Goal: Task Accomplishment & Management: Complete application form

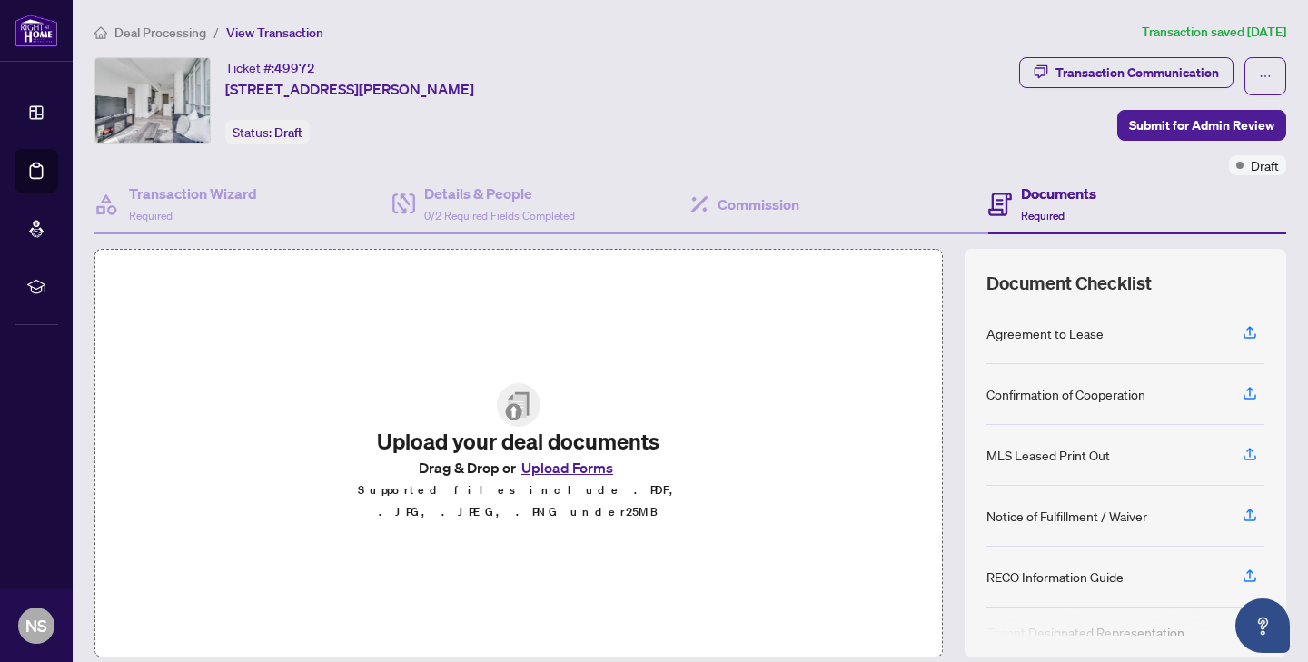
click at [565, 470] on button "Upload Forms" at bounding box center [567, 468] width 103 height 24
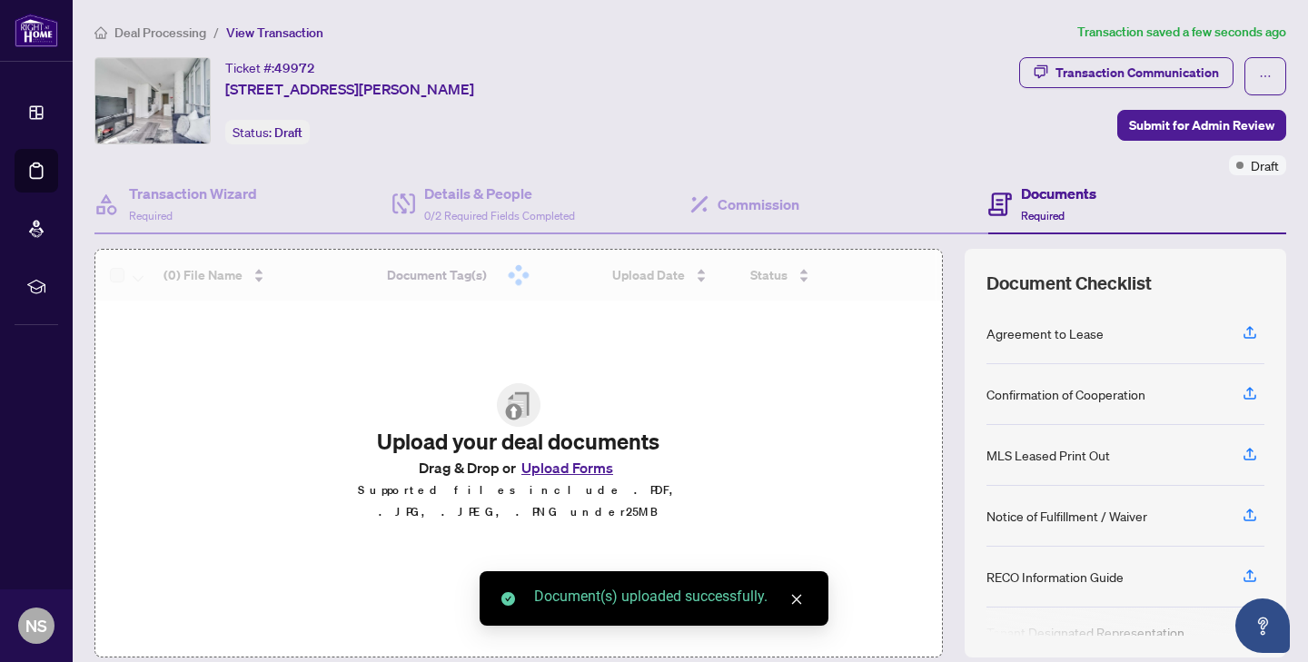
scroll to position [124, 0]
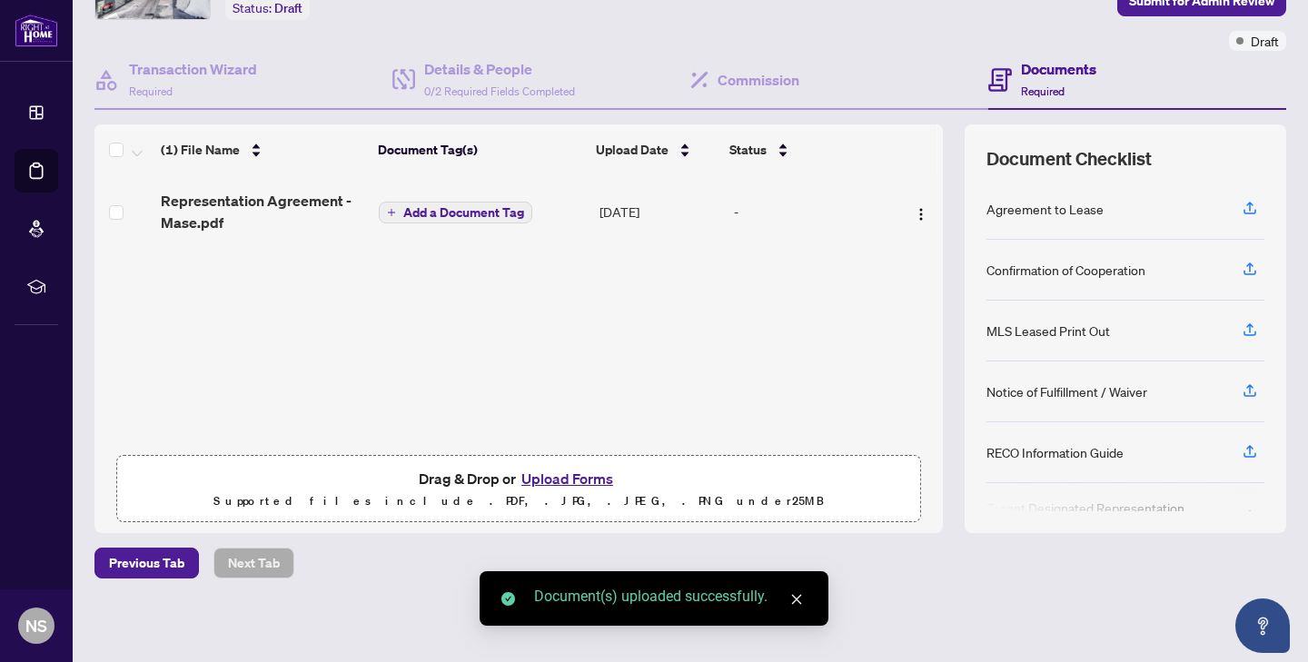
click at [551, 475] on button "Upload Forms" at bounding box center [567, 479] width 103 height 24
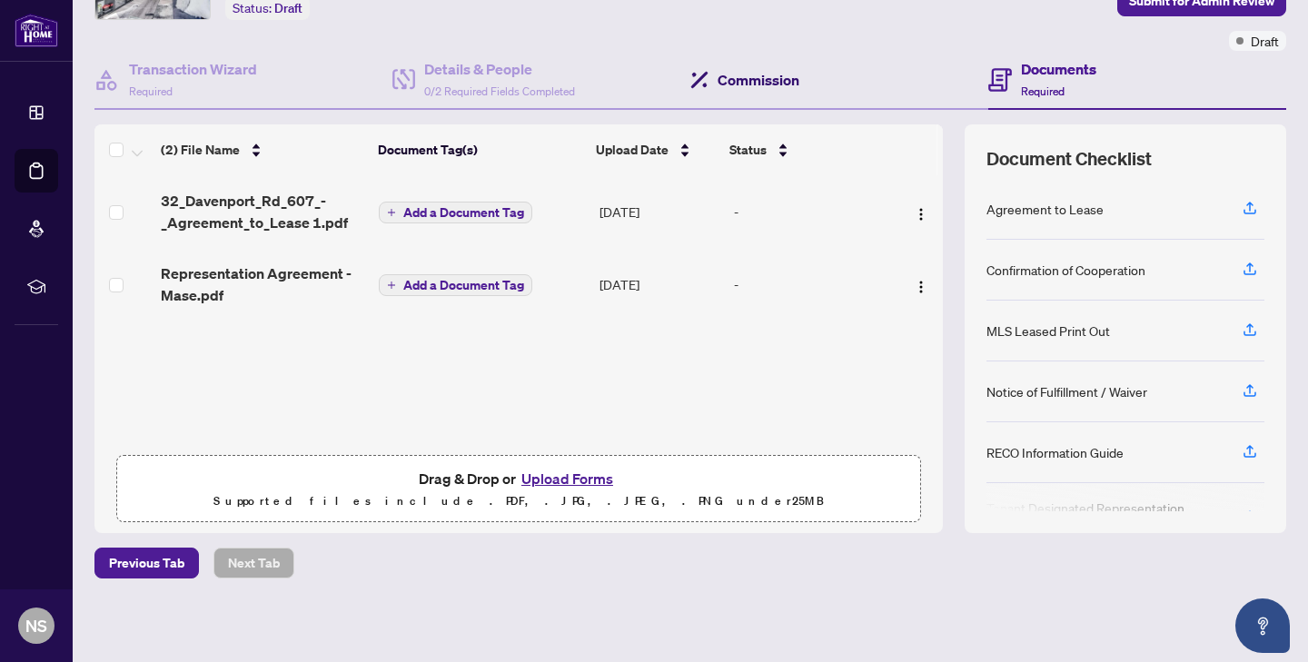
click at [750, 87] on h4 "Commission" at bounding box center [758, 80] width 82 height 22
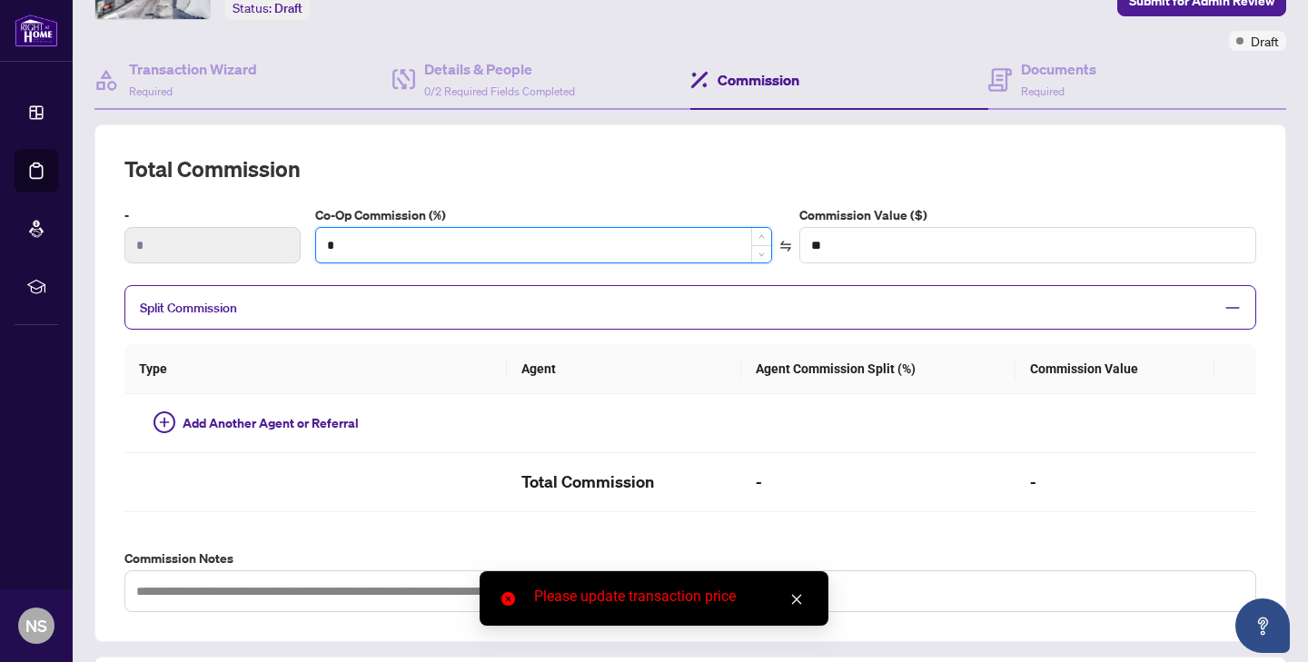
click at [422, 245] on input "*" at bounding box center [543, 245] width 455 height 35
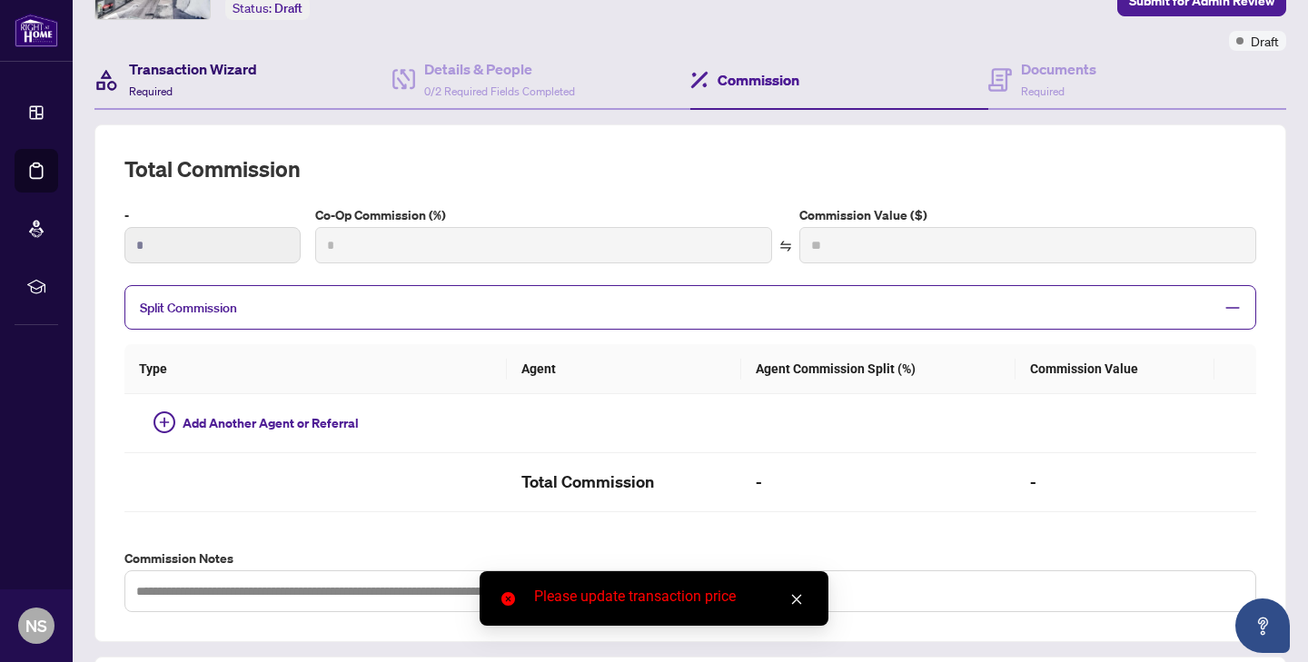
click at [253, 83] on div "Transaction Wizard Required" at bounding box center [193, 79] width 128 height 43
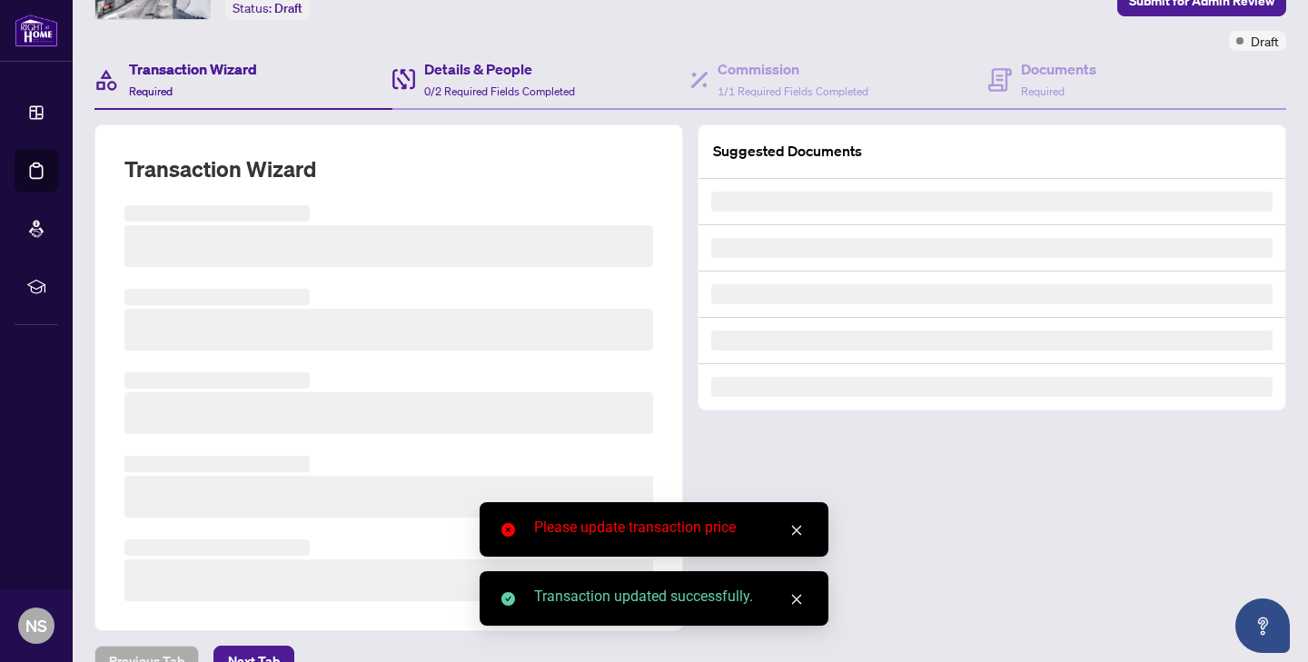
scroll to position [123, 0]
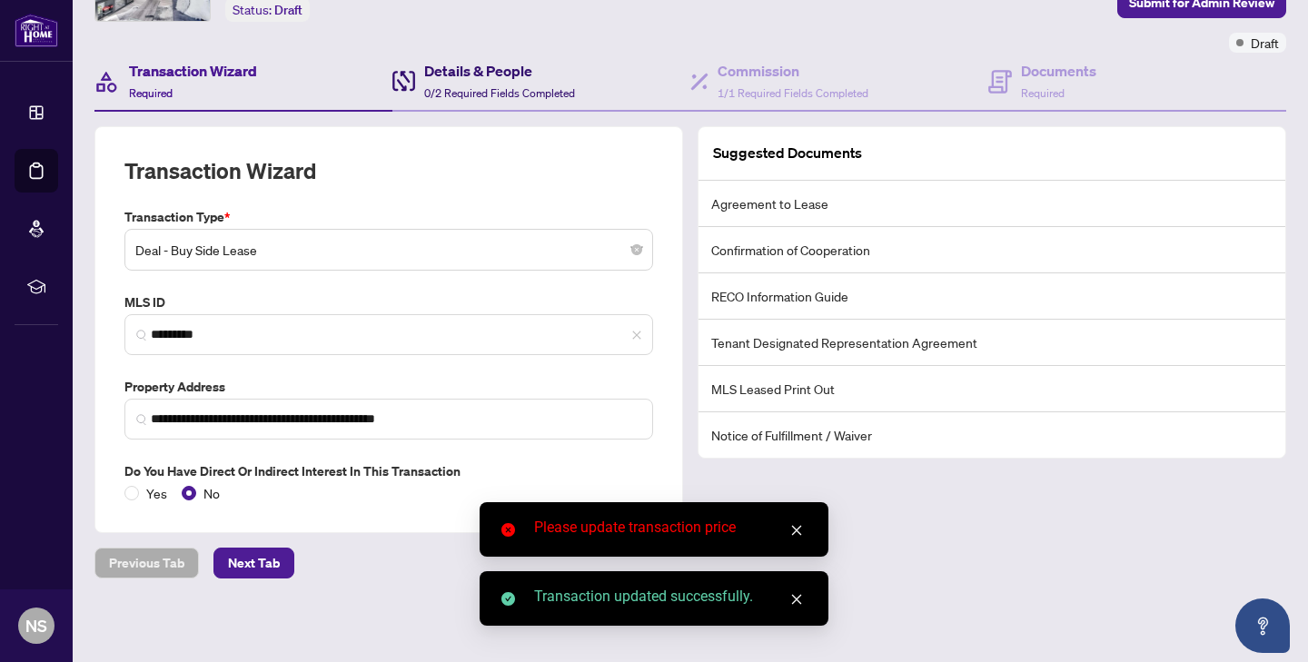
click at [430, 86] on span "0/2 Required Fields Completed" at bounding box center [499, 93] width 151 height 14
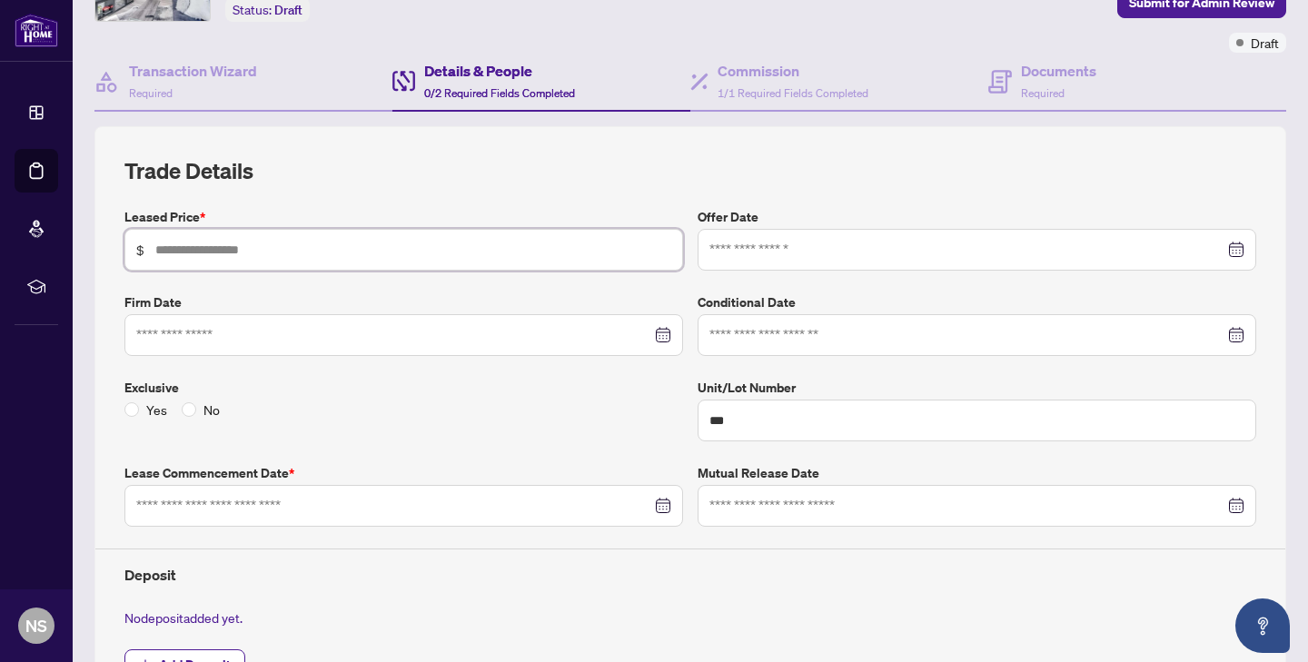
click at [318, 255] on input "text" at bounding box center [413, 250] width 516 height 20
type input "*****"
click at [1232, 253] on div at bounding box center [976, 250] width 535 height 20
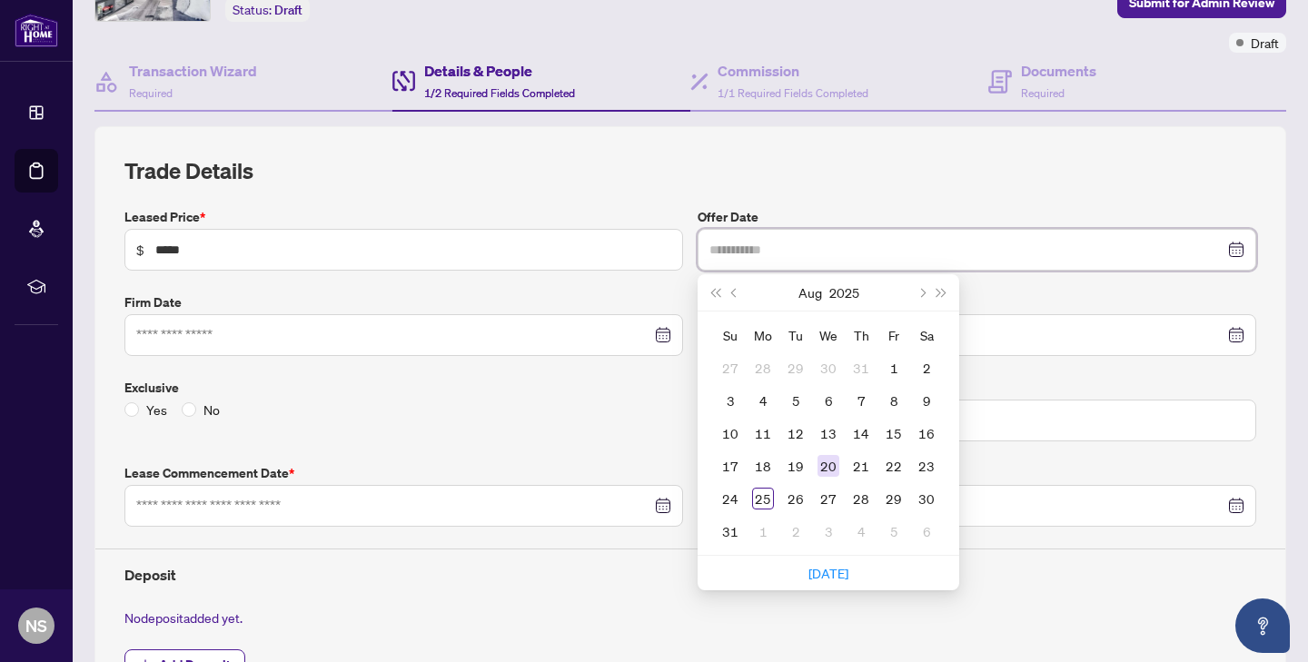
type input "**********"
click at [820, 459] on div "20" at bounding box center [828, 466] width 22 height 22
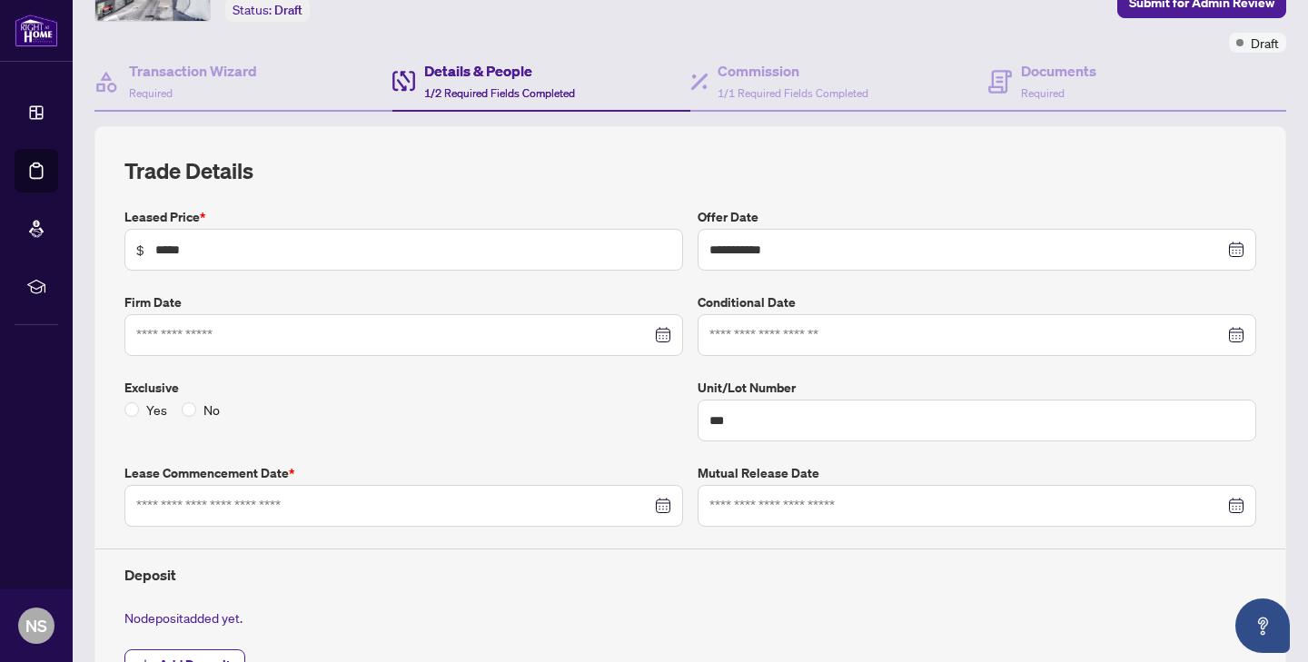
click at [661, 336] on div at bounding box center [403, 335] width 535 height 20
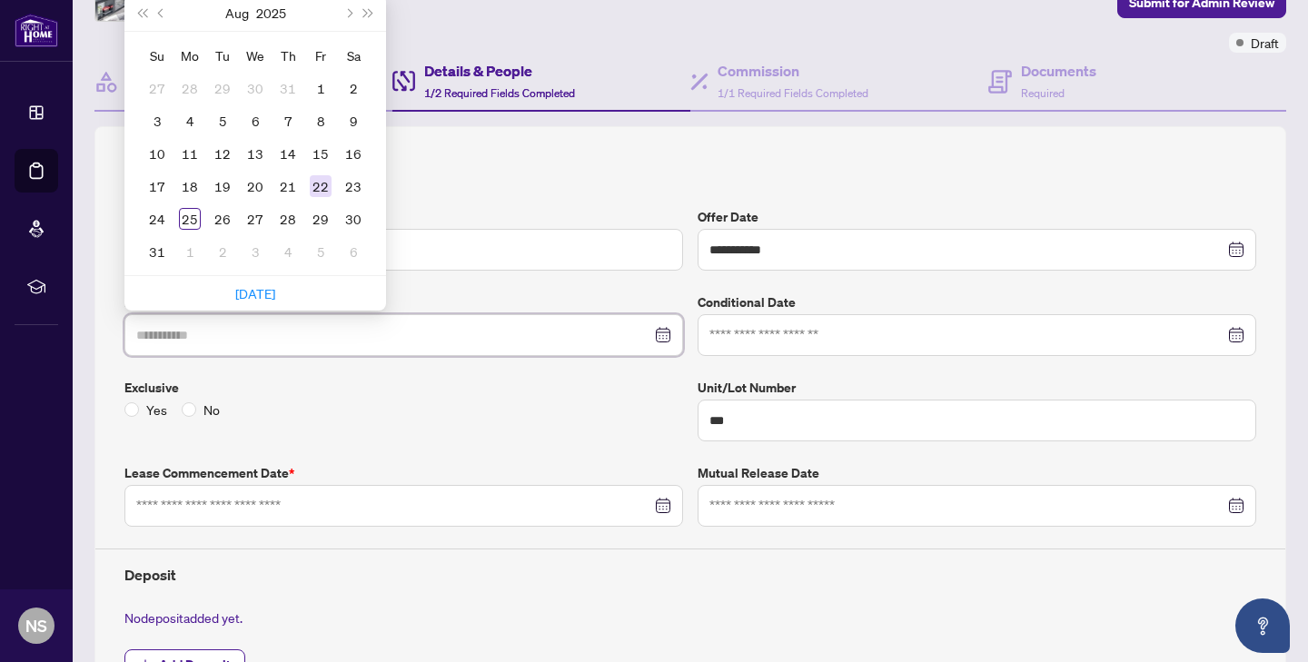
type input "**********"
click at [327, 188] on div "22" at bounding box center [321, 186] width 22 height 22
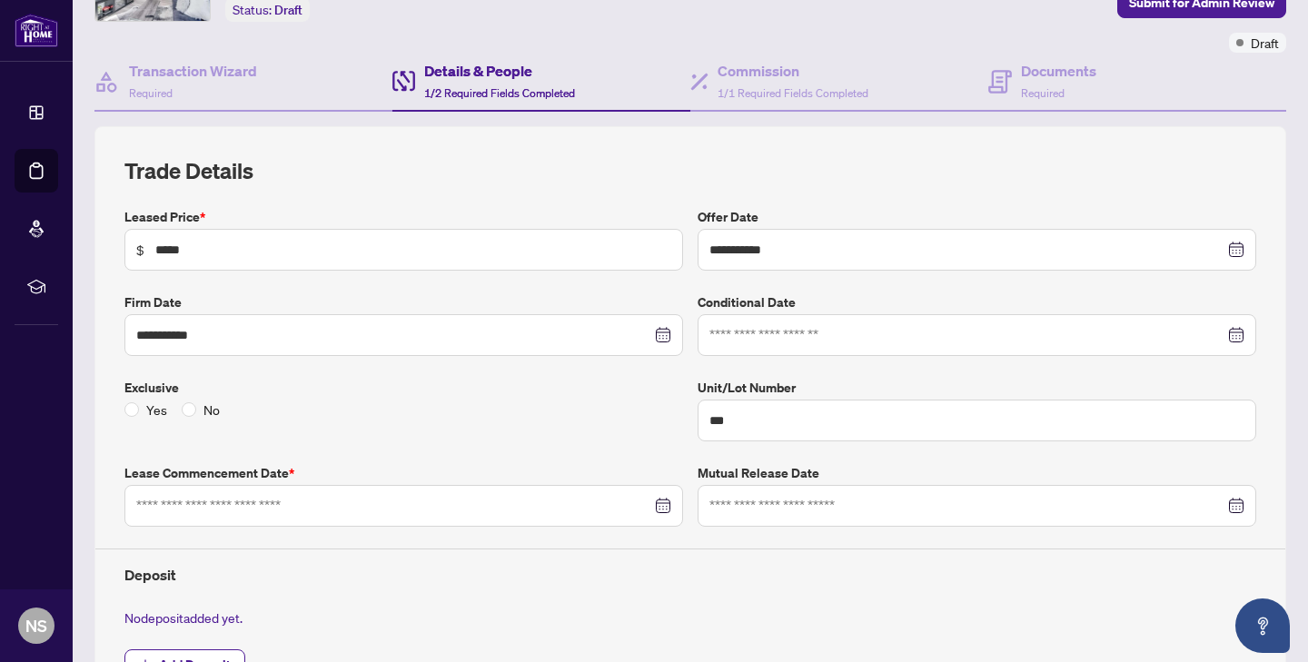
click at [665, 504] on div at bounding box center [403, 506] width 535 height 20
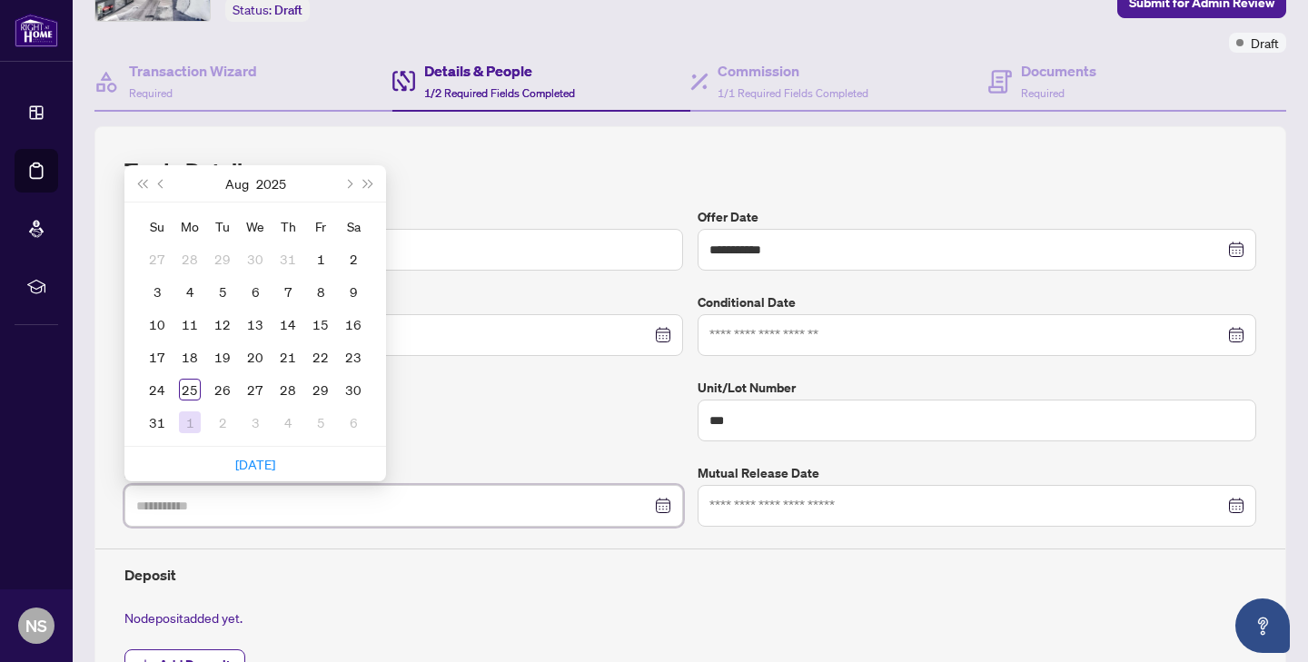
type input "**********"
click at [182, 420] on div "1" at bounding box center [190, 422] width 22 height 22
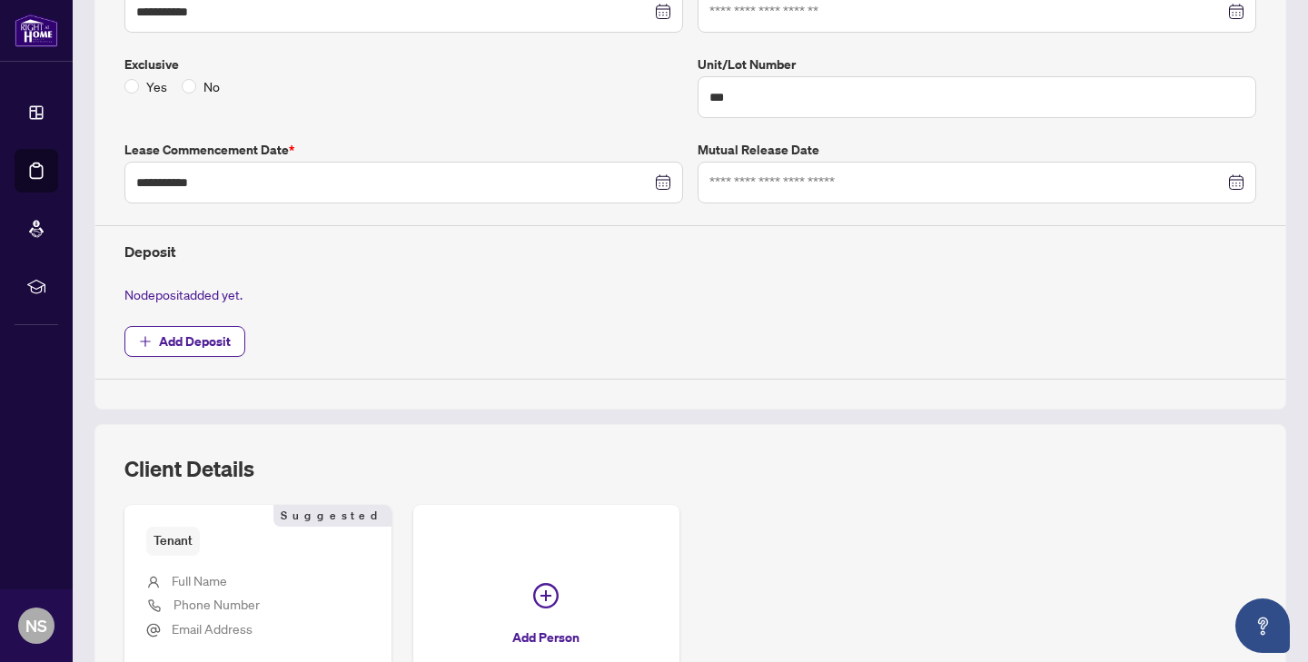
scroll to position [673, 0]
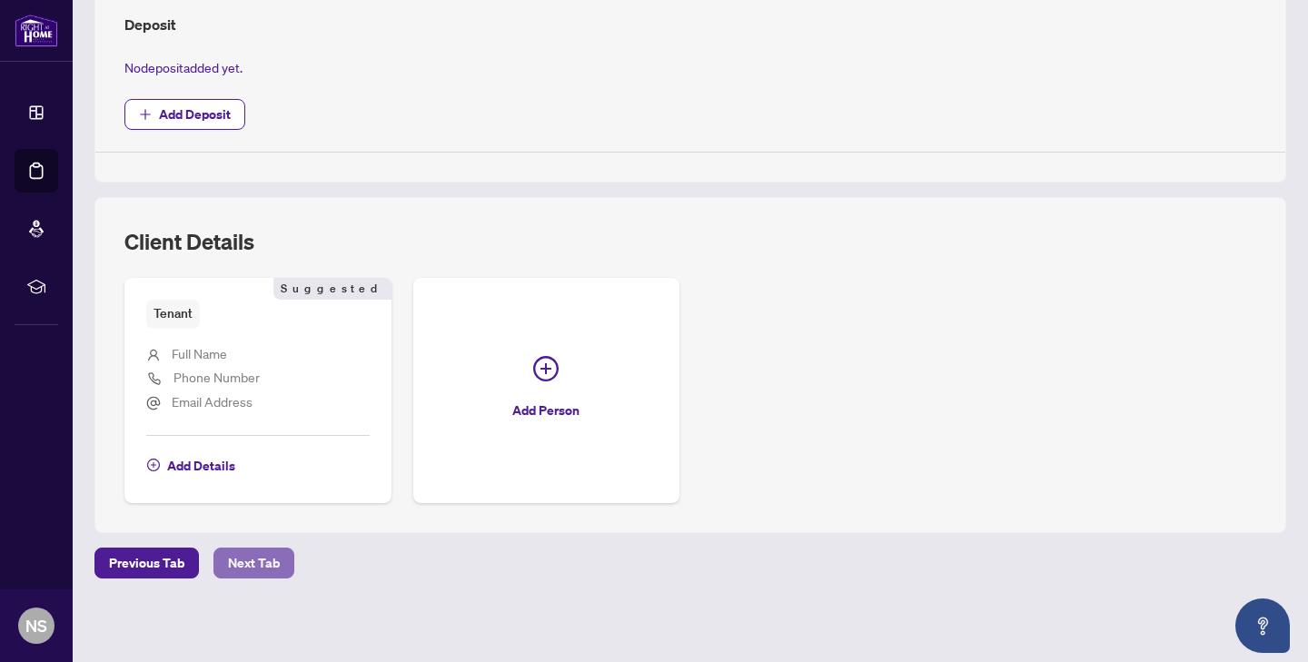
click at [243, 568] on span "Next Tab" at bounding box center [254, 562] width 52 height 29
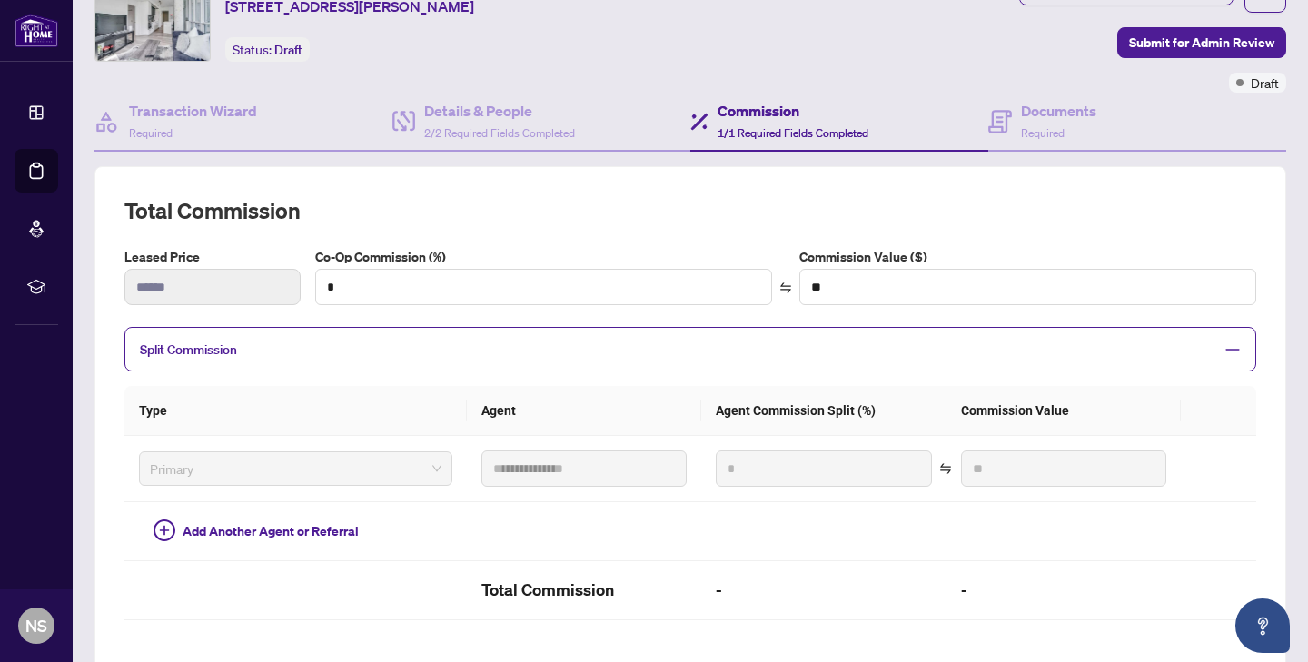
scroll to position [99, 0]
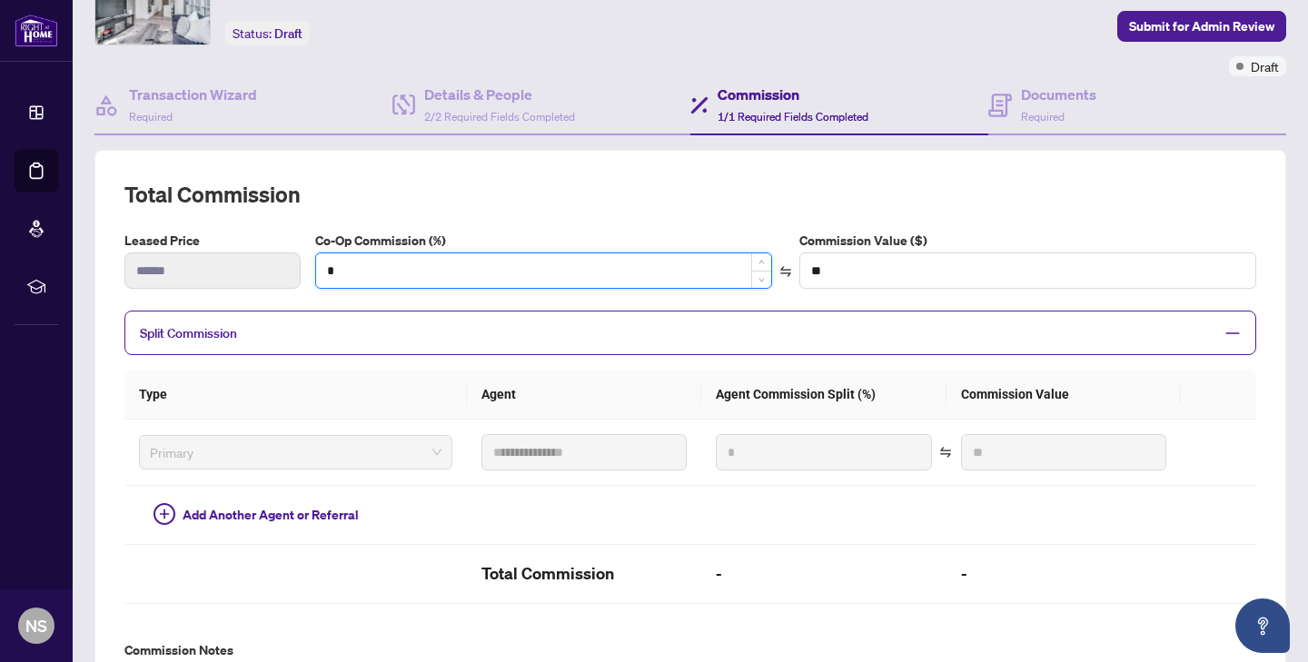
click at [372, 268] on input "*" at bounding box center [543, 270] width 455 height 35
type input "*"
type input "******"
type input "**"
type input "******"
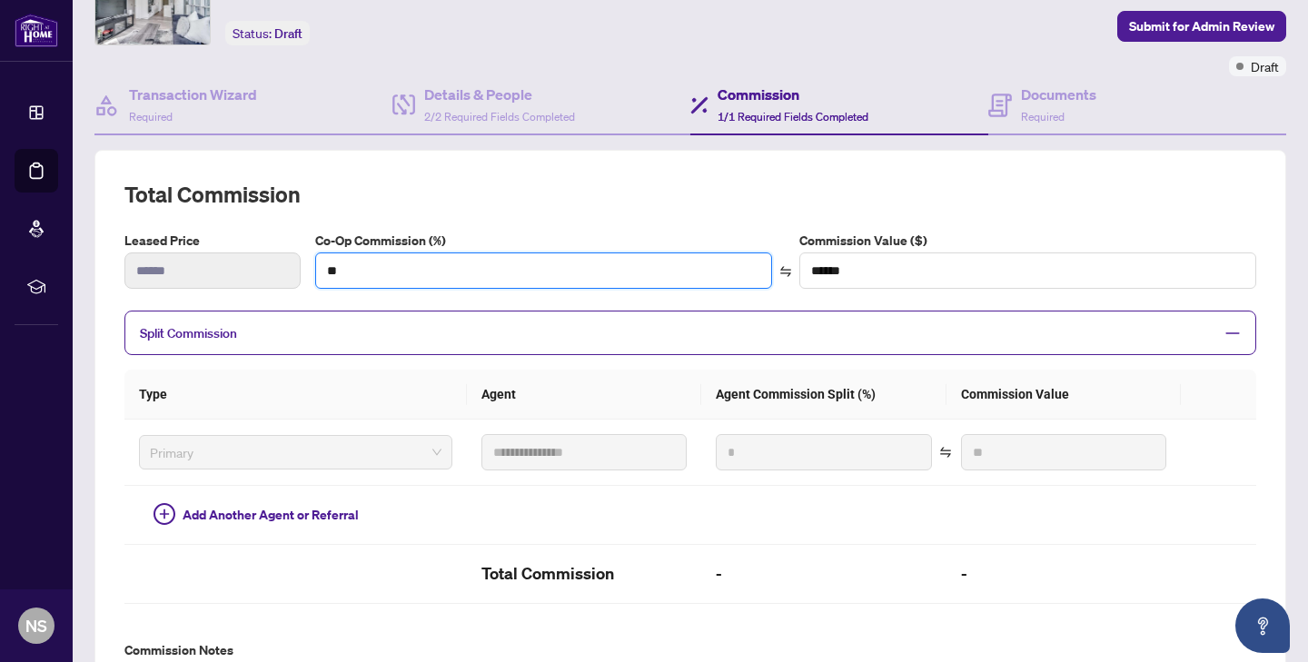
type input "**"
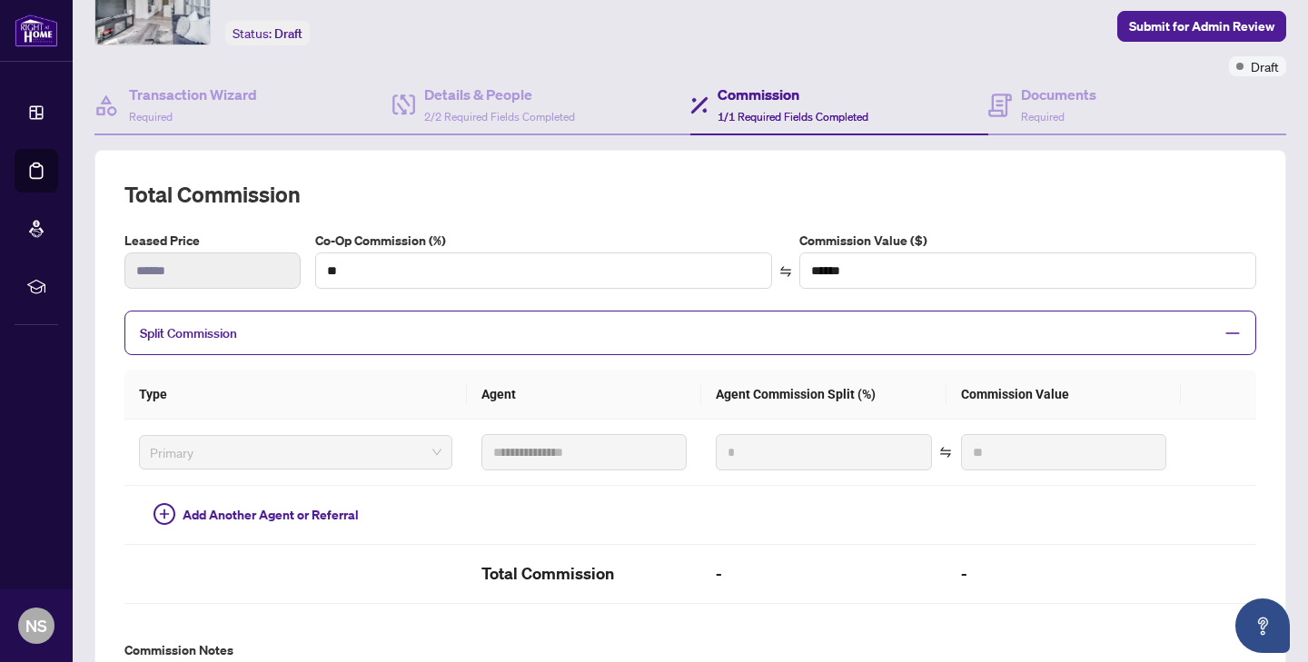
click at [518, 202] on h2 "Total Commission" at bounding box center [689, 194] width 1131 height 29
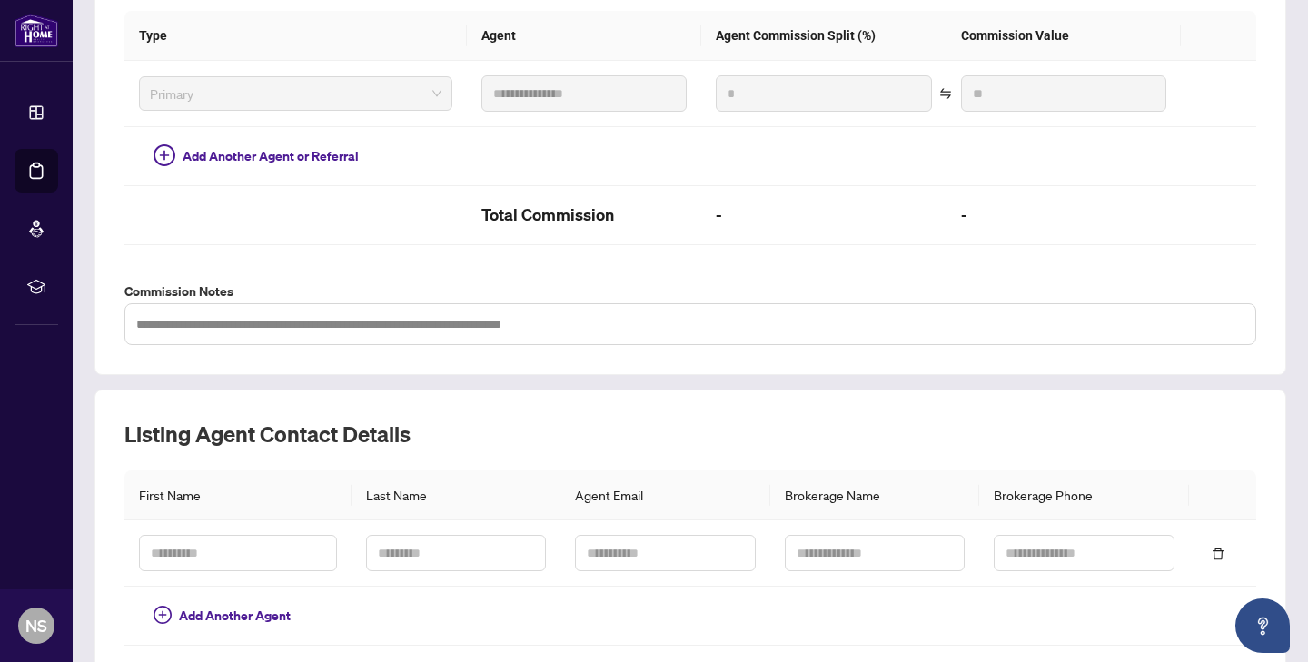
type input "***"
type input "******"
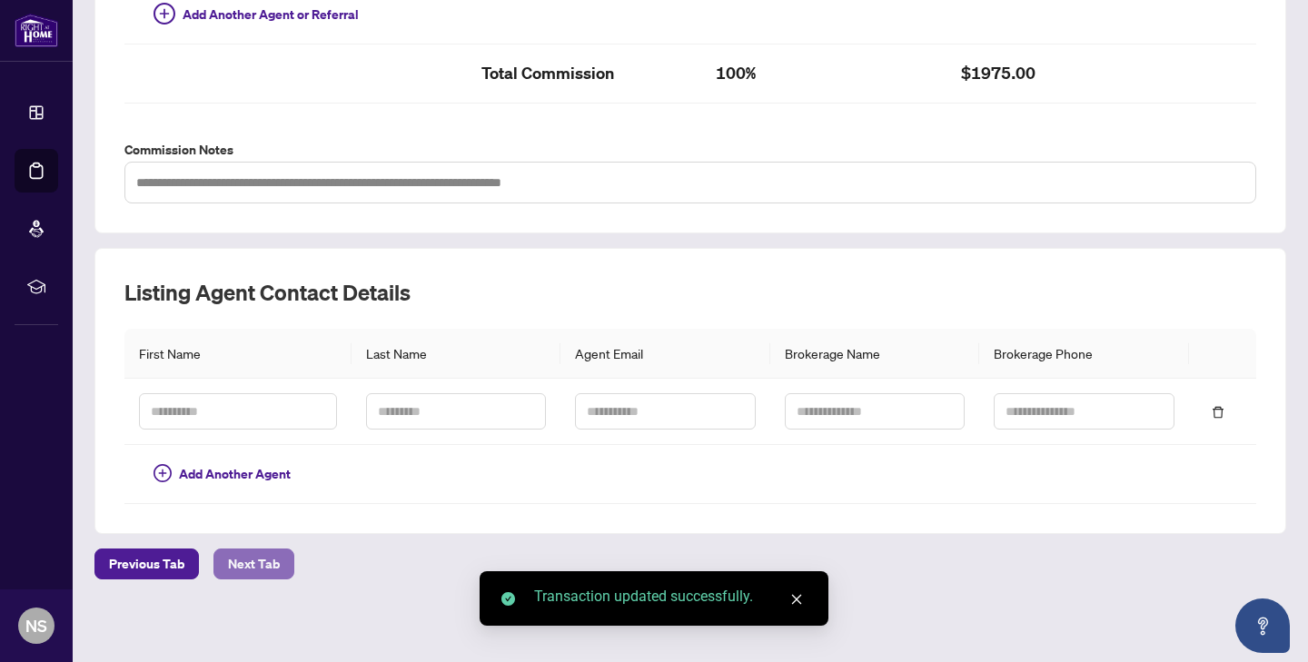
click at [256, 566] on span "Next Tab" at bounding box center [254, 563] width 52 height 29
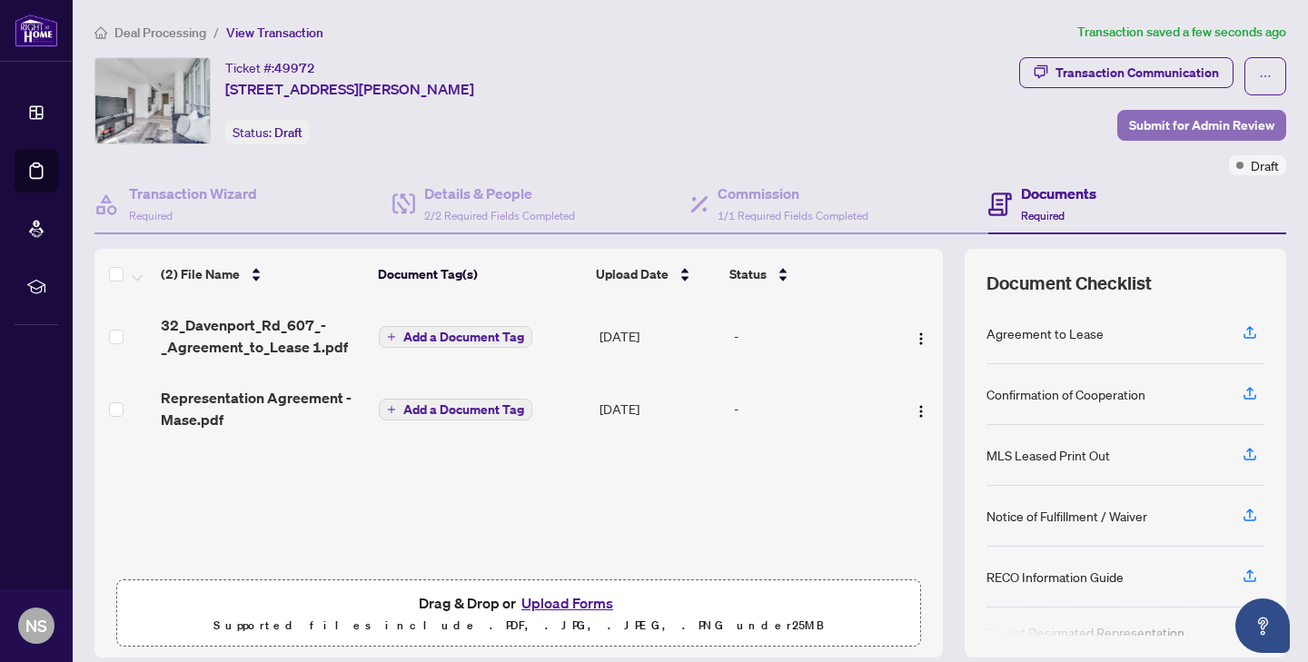
click at [1185, 120] on span "Submit for Admin Review" at bounding box center [1201, 125] width 145 height 29
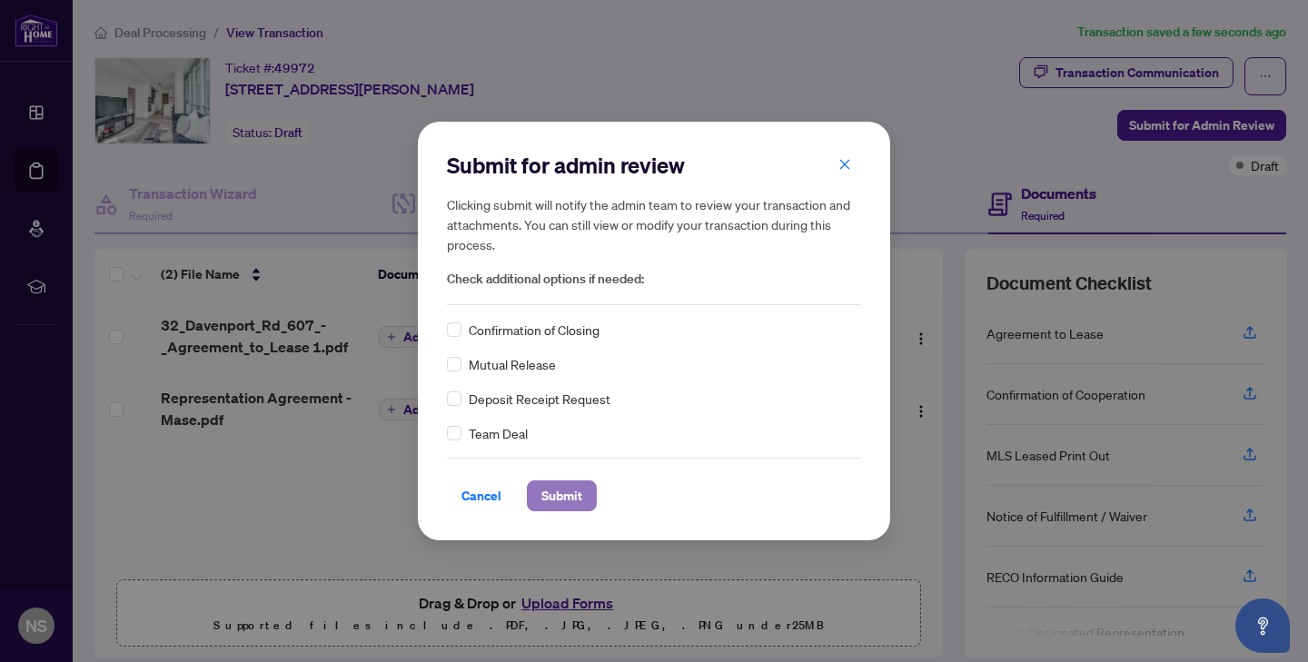
click at [541, 498] on span "Submit" at bounding box center [561, 495] width 41 height 29
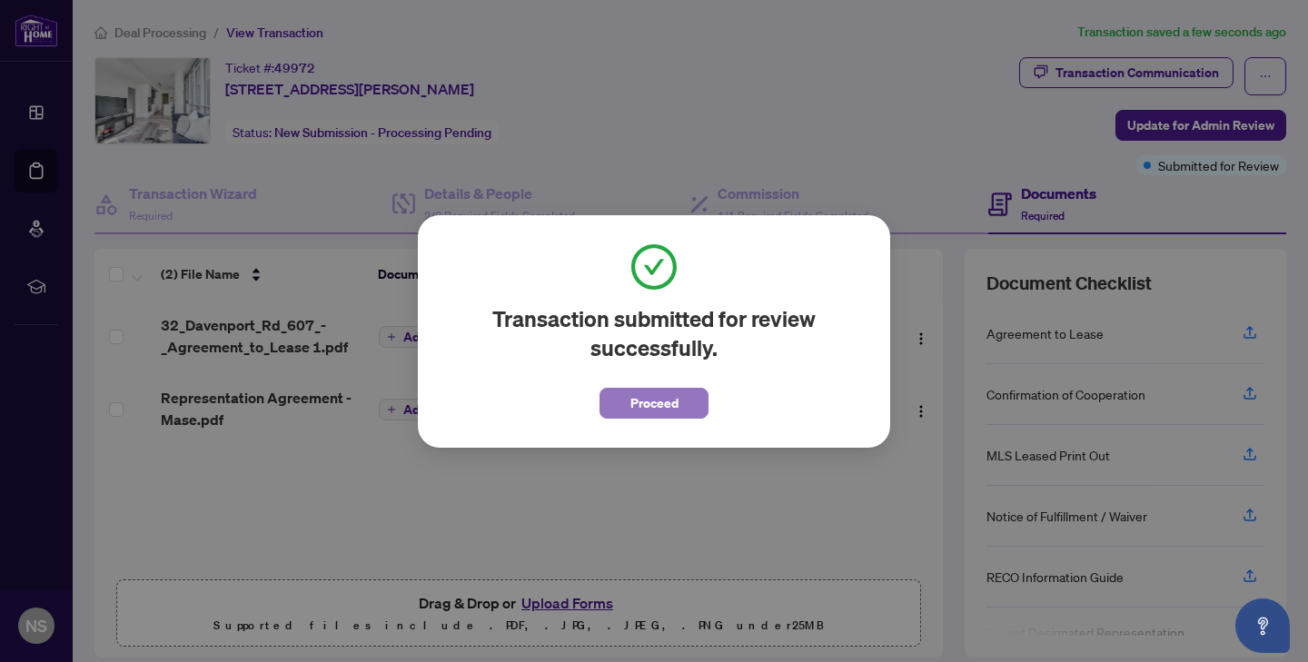
click at [610, 407] on button "Proceed" at bounding box center [653, 403] width 109 height 31
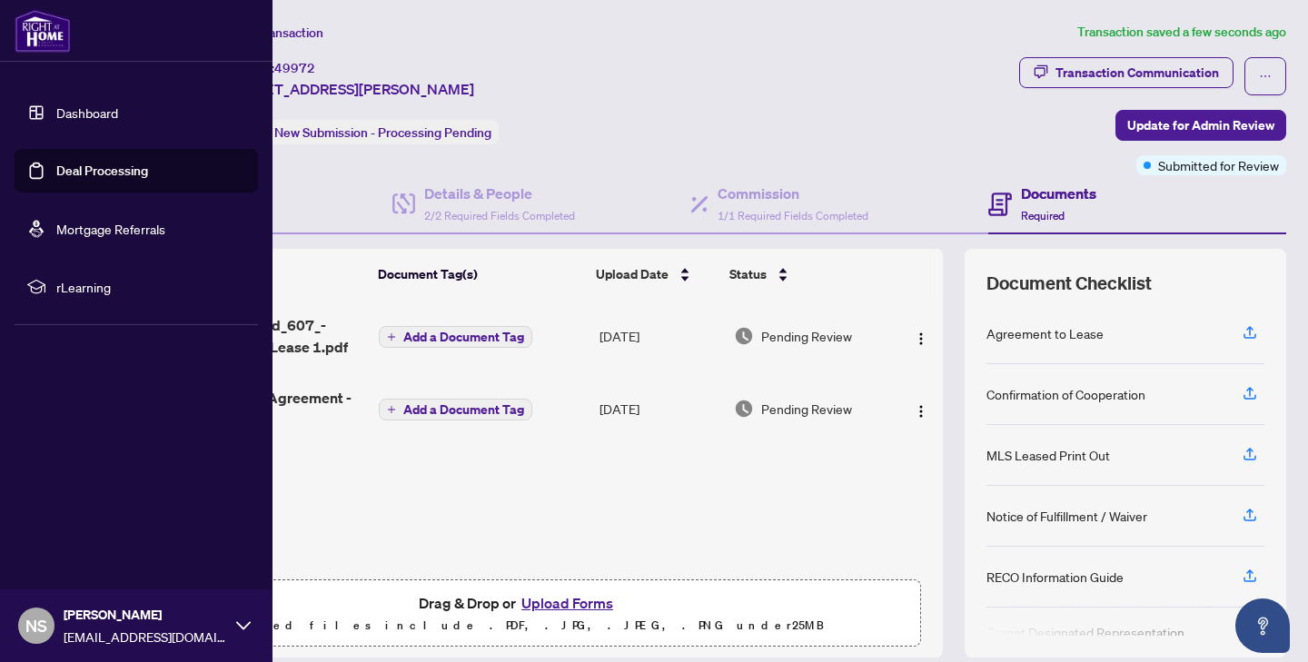
click at [56, 117] on link "Dashboard" at bounding box center [87, 112] width 62 height 16
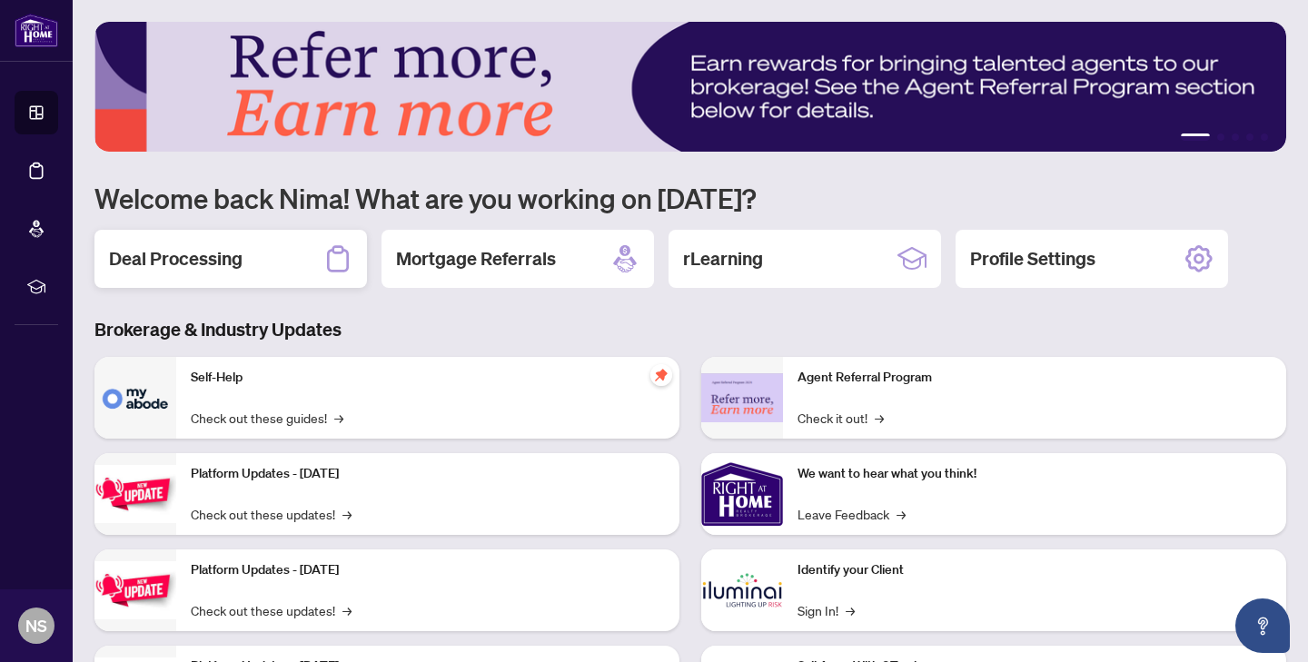
click at [246, 262] on div "Deal Processing" at bounding box center [230, 259] width 272 height 58
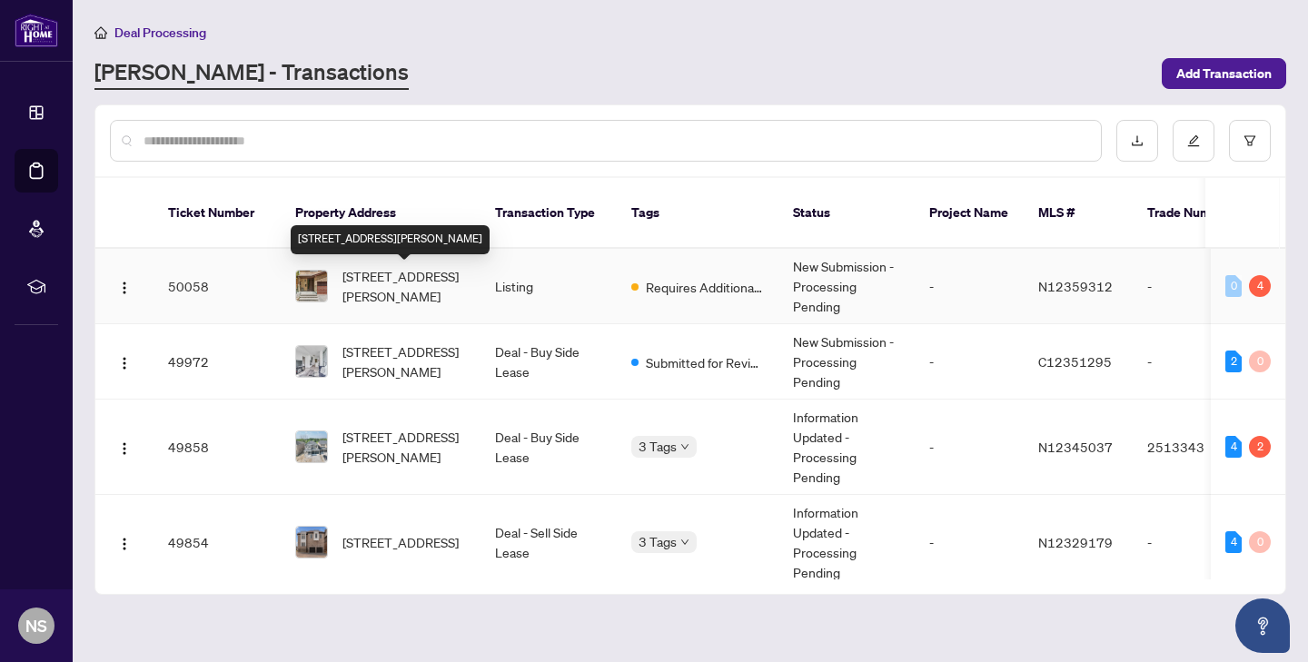
click at [383, 298] on span "11 Michael Dr, Richmond Hill, Ontario L4C 5W6, Canada" at bounding box center [403, 286] width 123 height 40
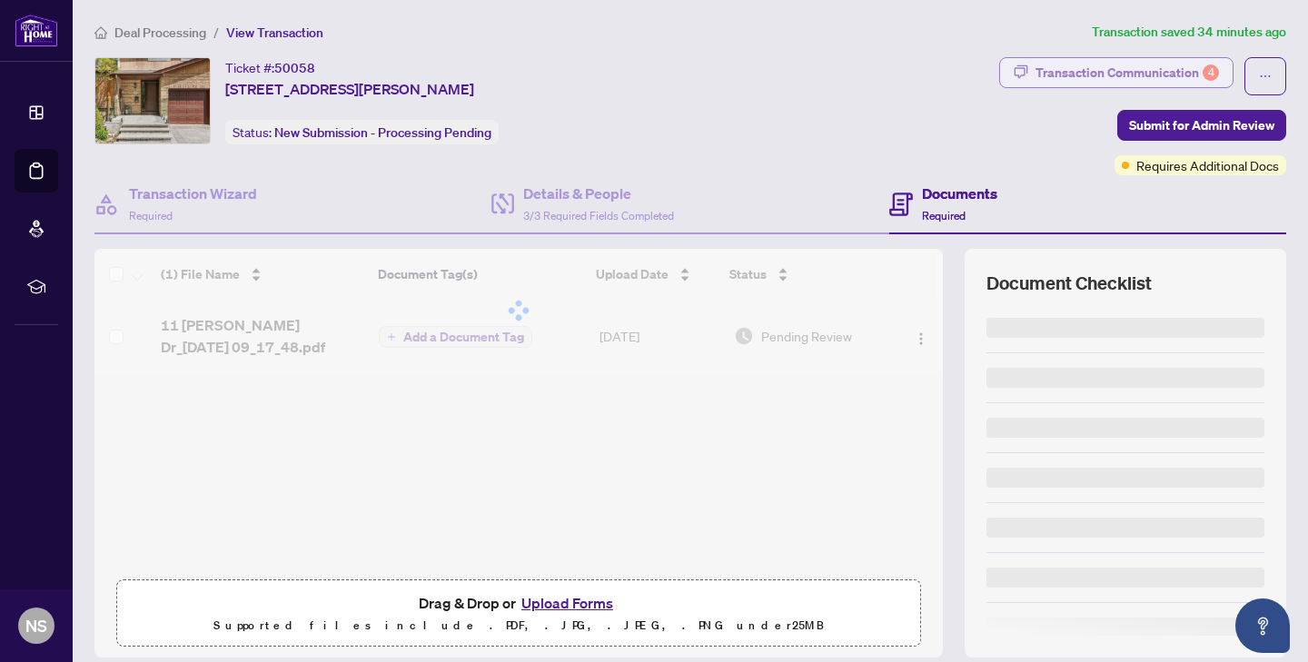
click at [1161, 72] on div "Transaction Communication 4" at bounding box center [1126, 72] width 183 height 29
type textarea "**********"
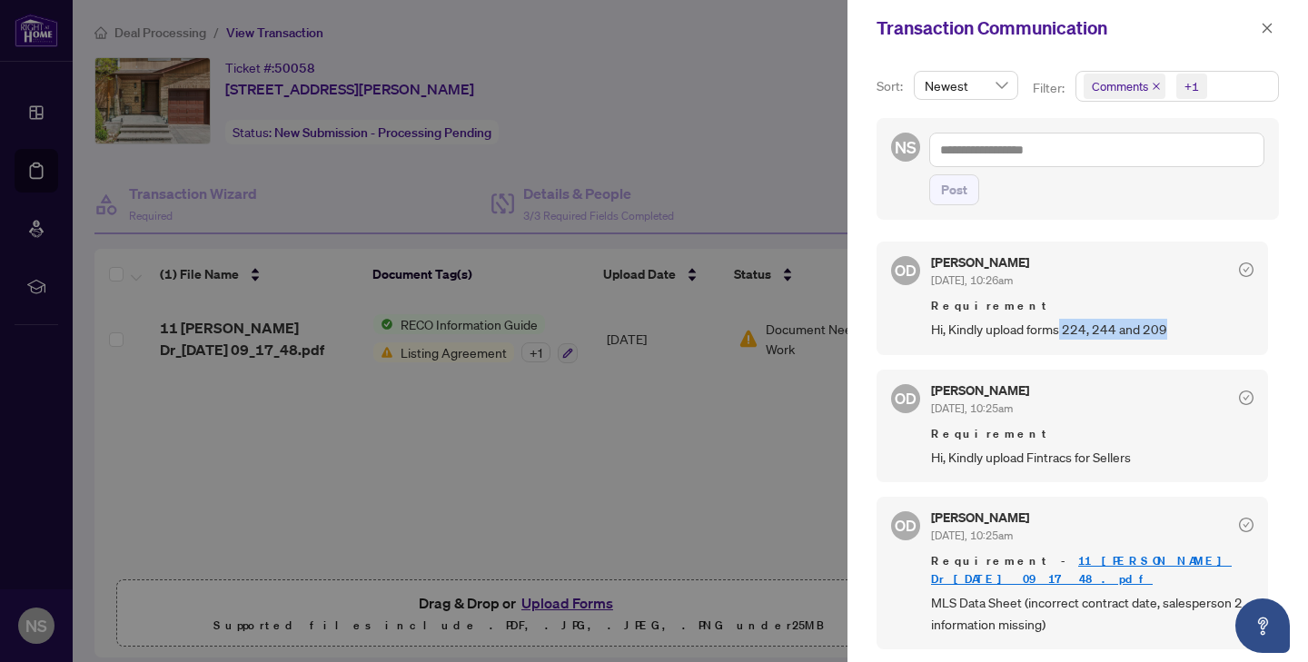
drag, startPoint x: 1062, startPoint y: 332, endPoint x: 1176, endPoint y: 332, distance: 113.5
click at [1176, 332] on span "Hi, Kindly upload forms 224, 244 and 209" at bounding box center [1092, 329] width 322 height 21
copy span "224, 244 and 209"
click at [775, 454] on div at bounding box center [654, 331] width 1308 height 662
click at [1261, 23] on icon "close" at bounding box center [1266, 28] width 13 height 13
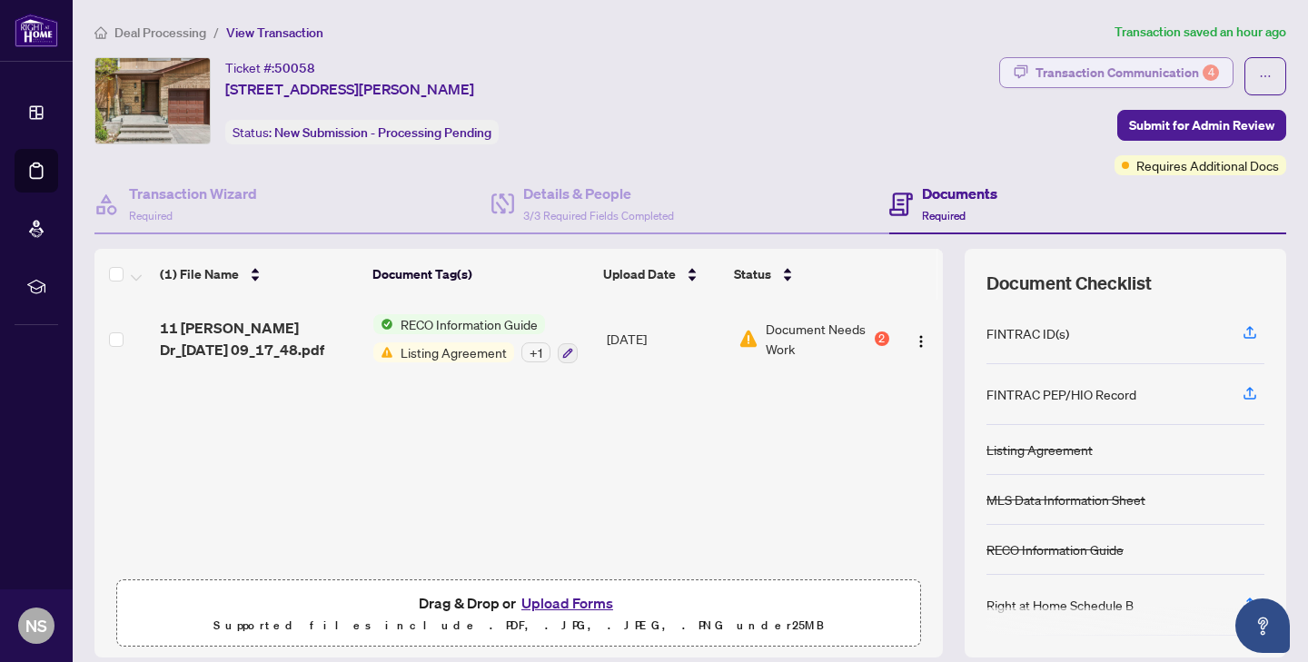
click at [1150, 80] on div "Transaction Communication 4" at bounding box center [1126, 72] width 183 height 29
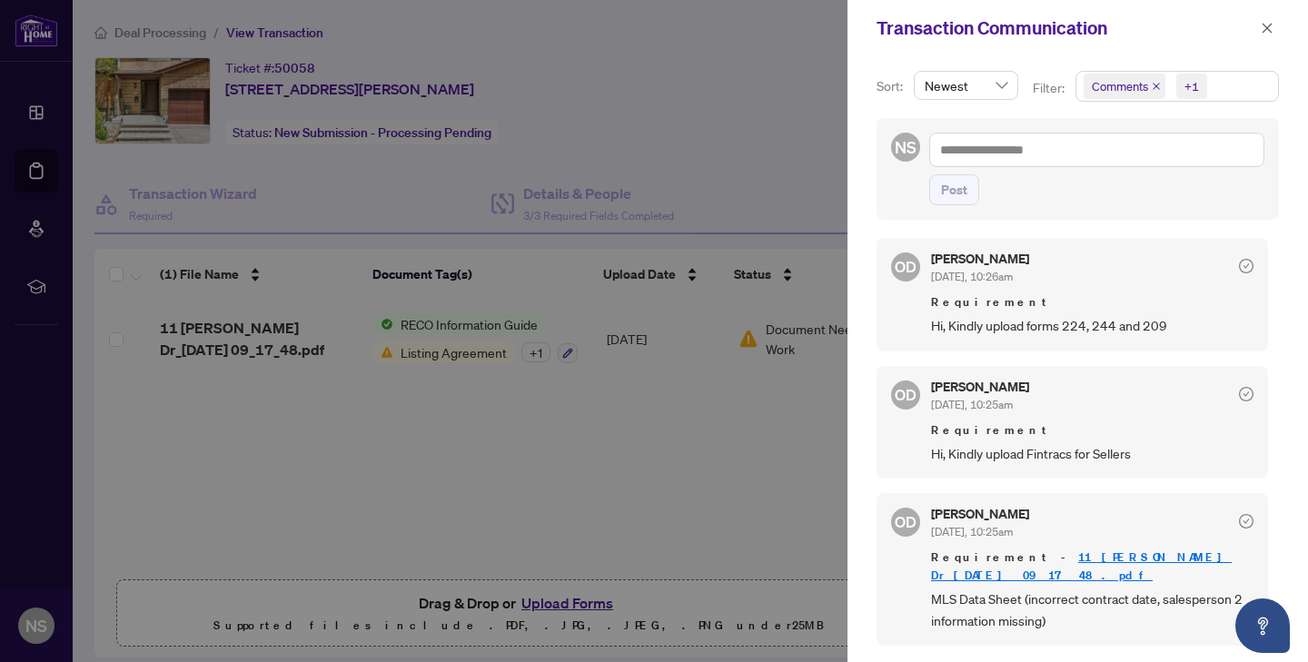
click at [613, 456] on div at bounding box center [654, 331] width 1308 height 662
click at [1263, 25] on icon "close" at bounding box center [1266, 28] width 13 height 13
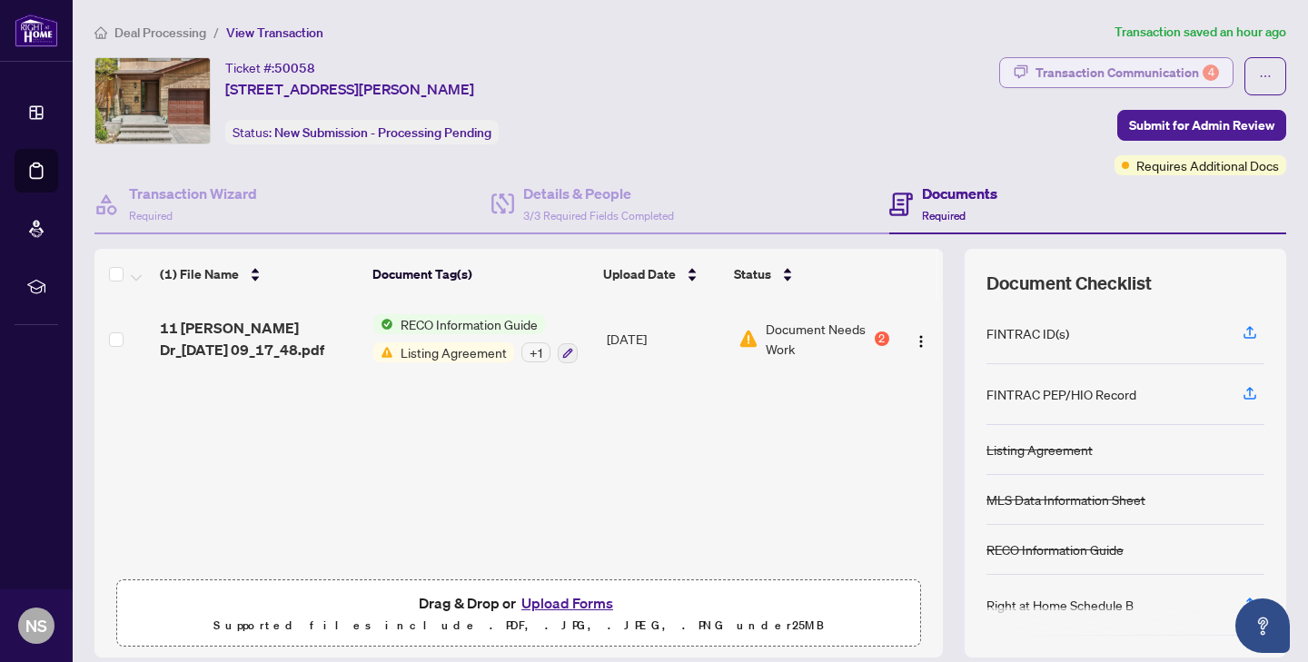
click at [1049, 78] on button "Transaction Communication 4" at bounding box center [1116, 72] width 234 height 31
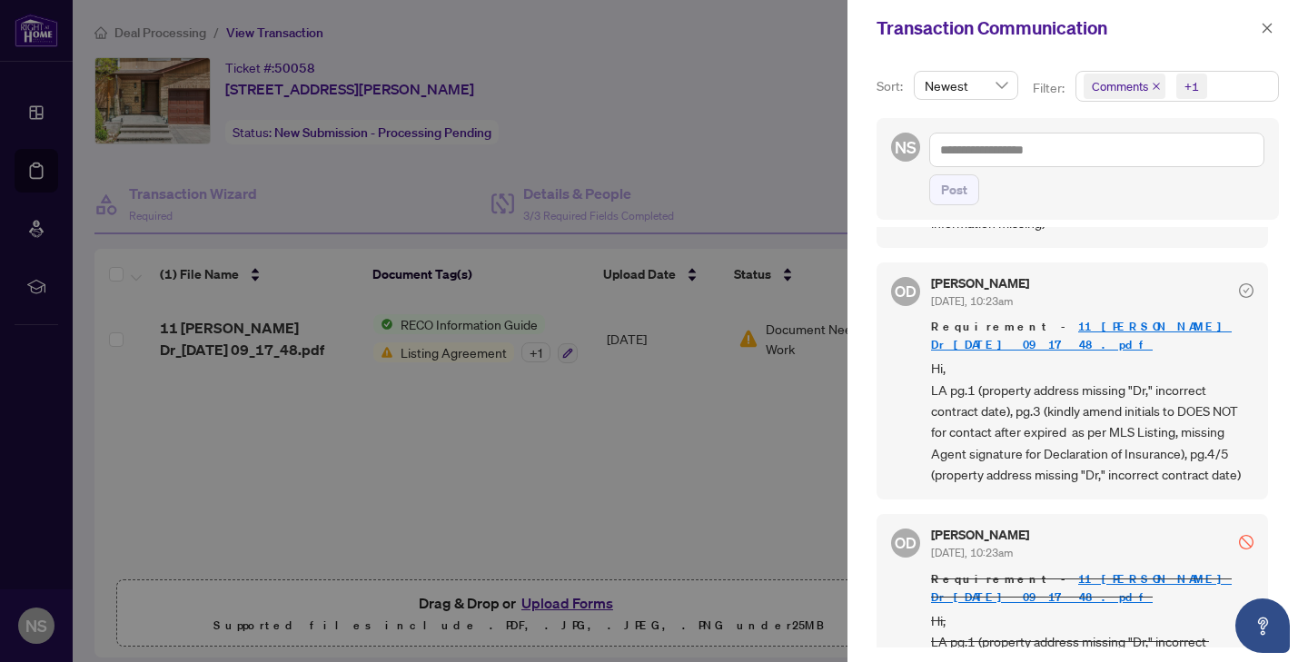
scroll to position [400, 0]
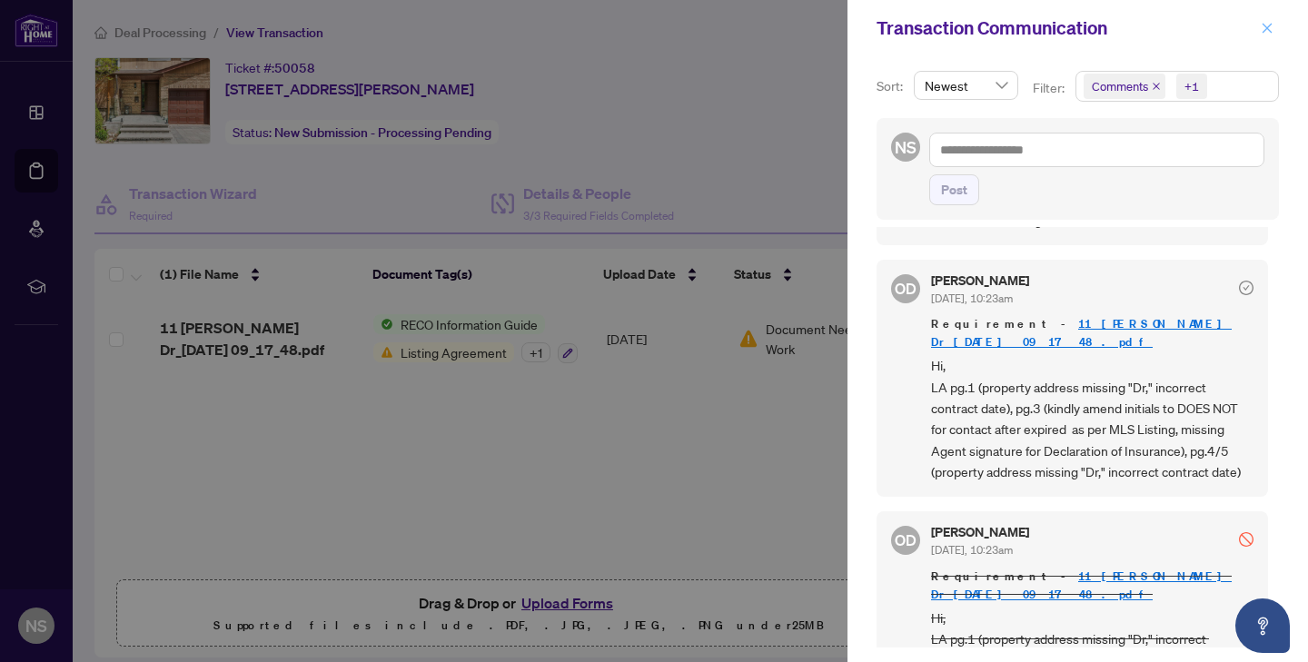
click at [1271, 25] on icon "close" at bounding box center [1266, 28] width 13 height 13
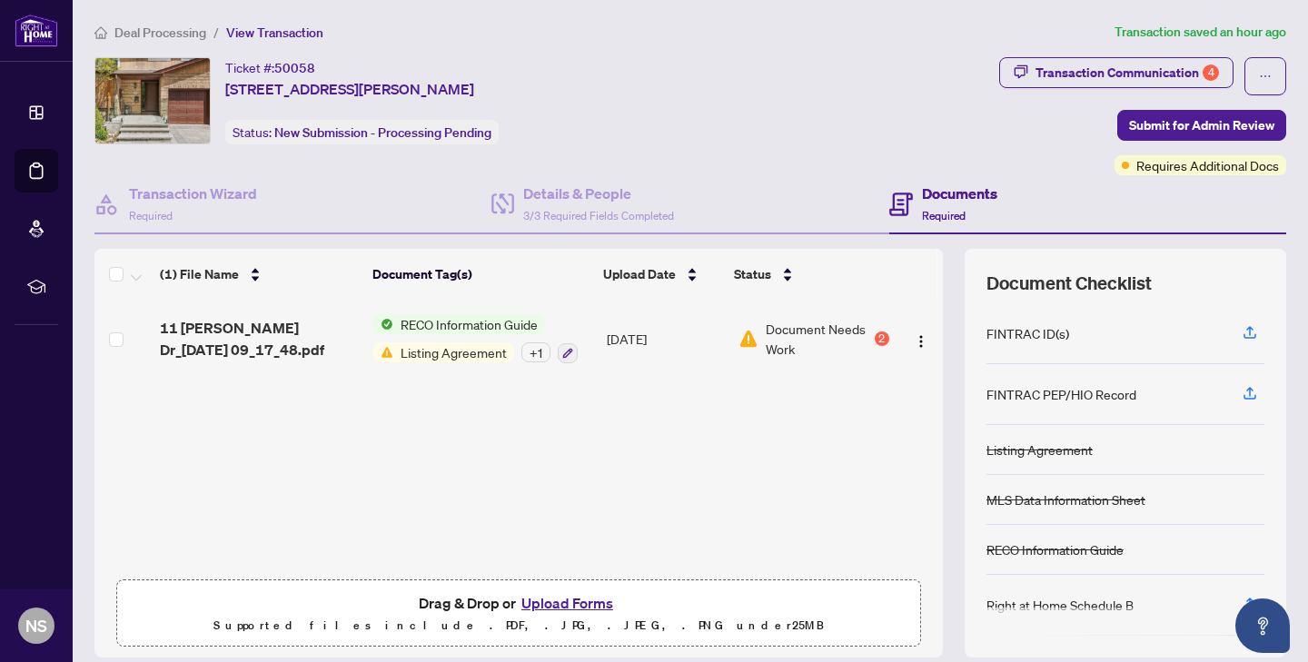
click at [306, 340] on span "11 [PERSON_NAME] Dr_[DATE] 09_17_48.pdf" at bounding box center [259, 339] width 199 height 44
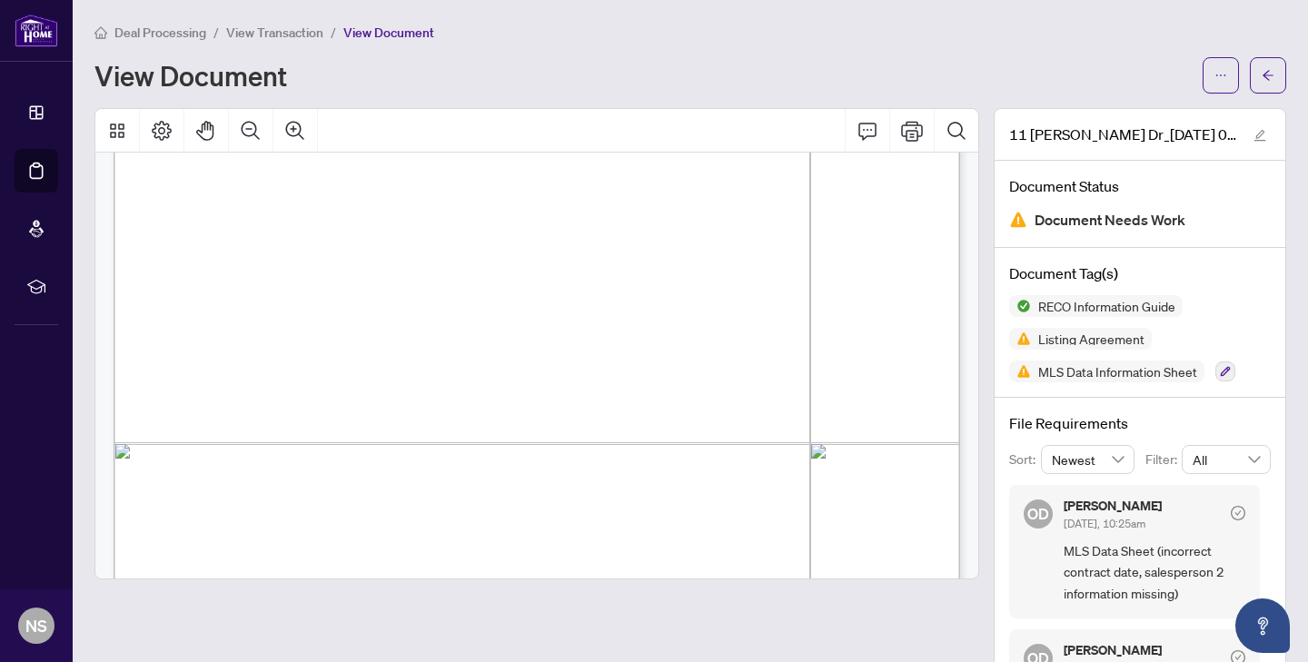
scroll to position [17008, 0]
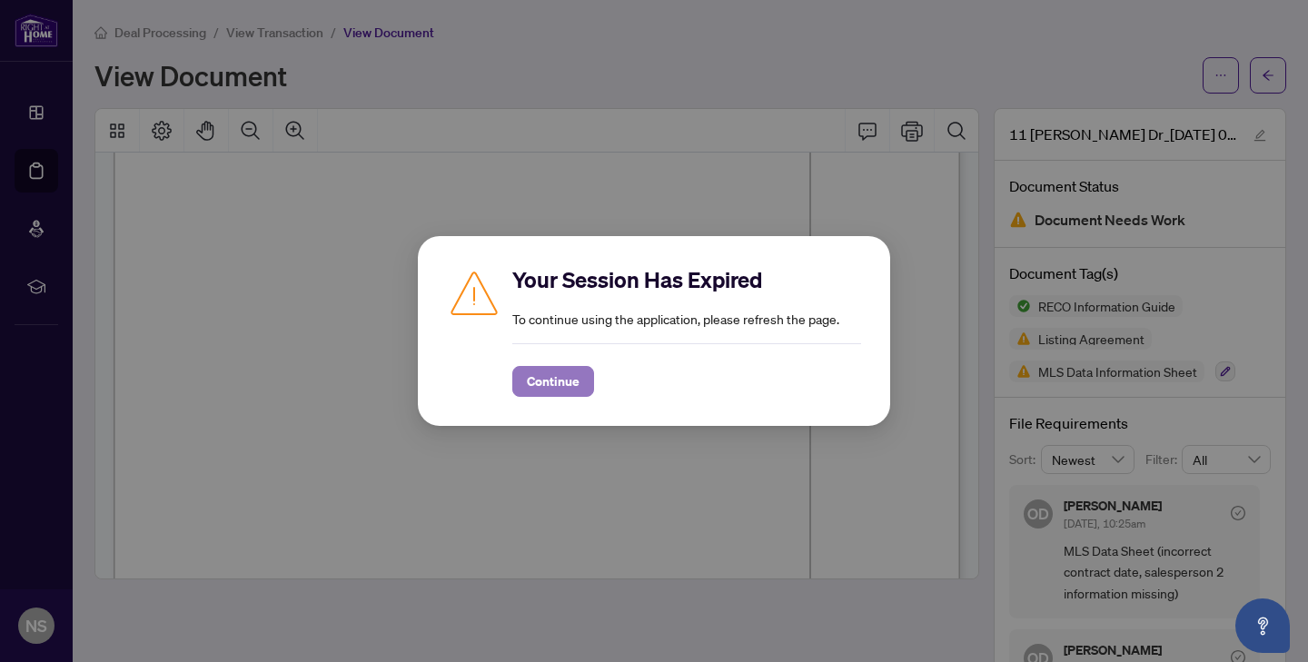
click at [533, 390] on span "Continue" at bounding box center [553, 381] width 53 height 29
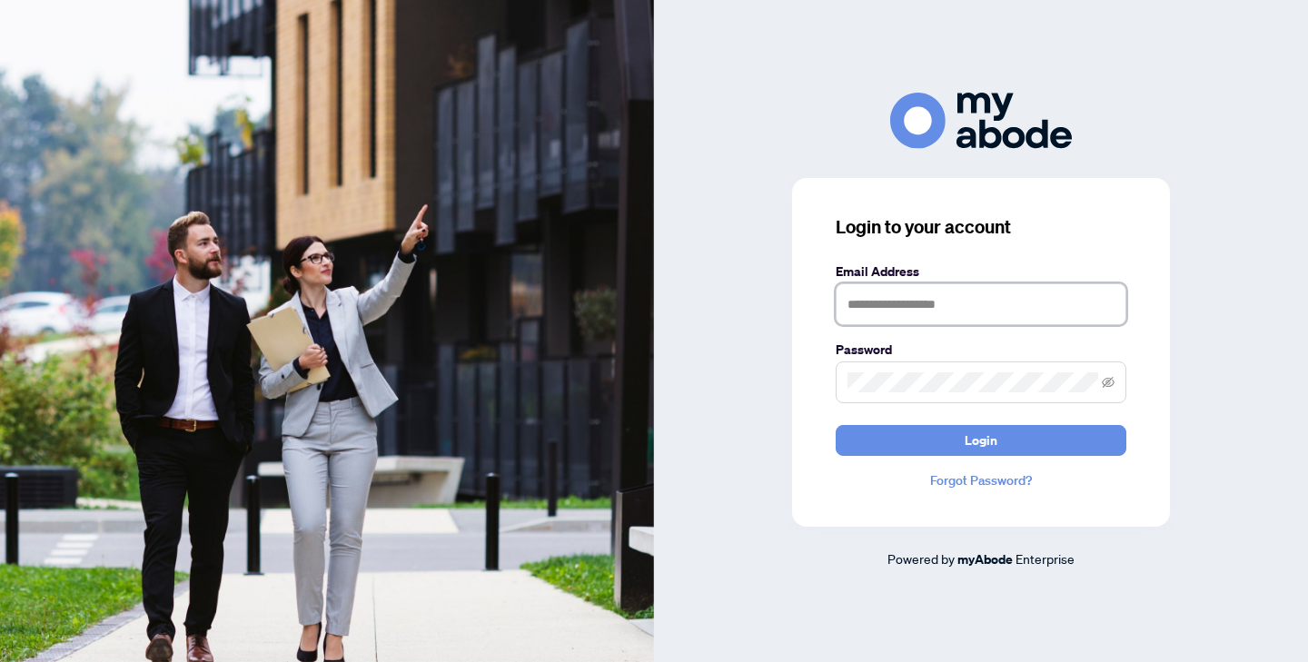
click at [913, 308] on input "text" at bounding box center [980, 304] width 291 height 42
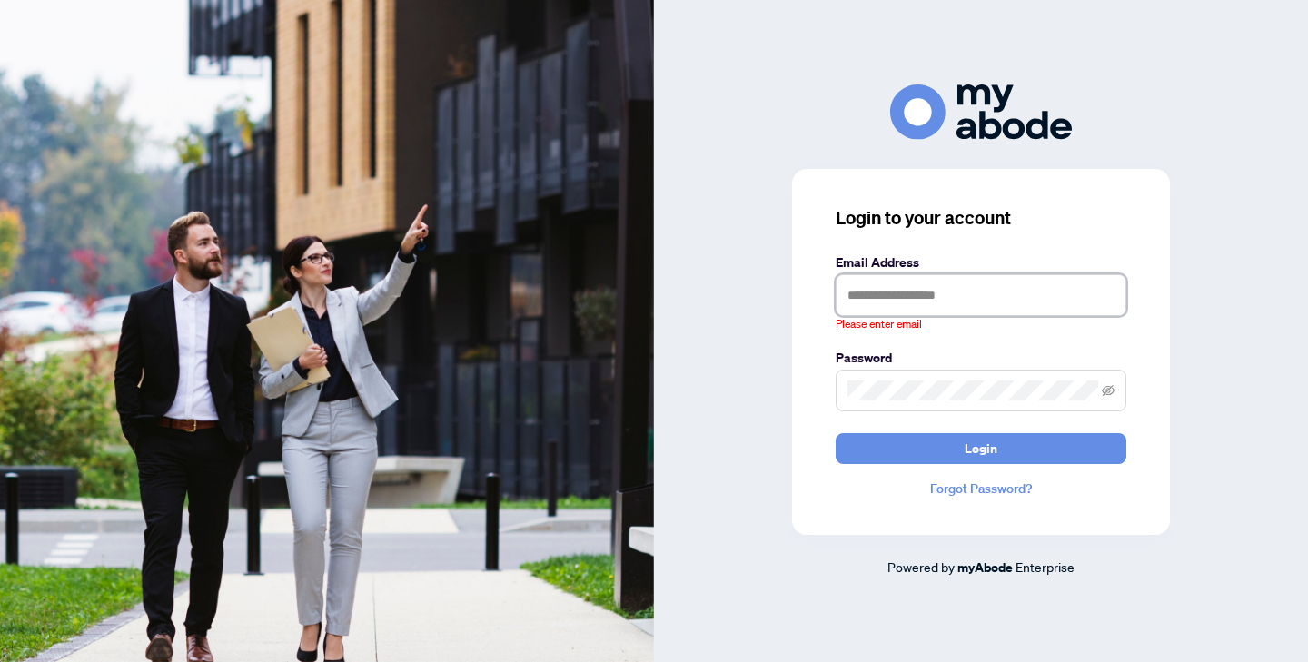
type input "**********"
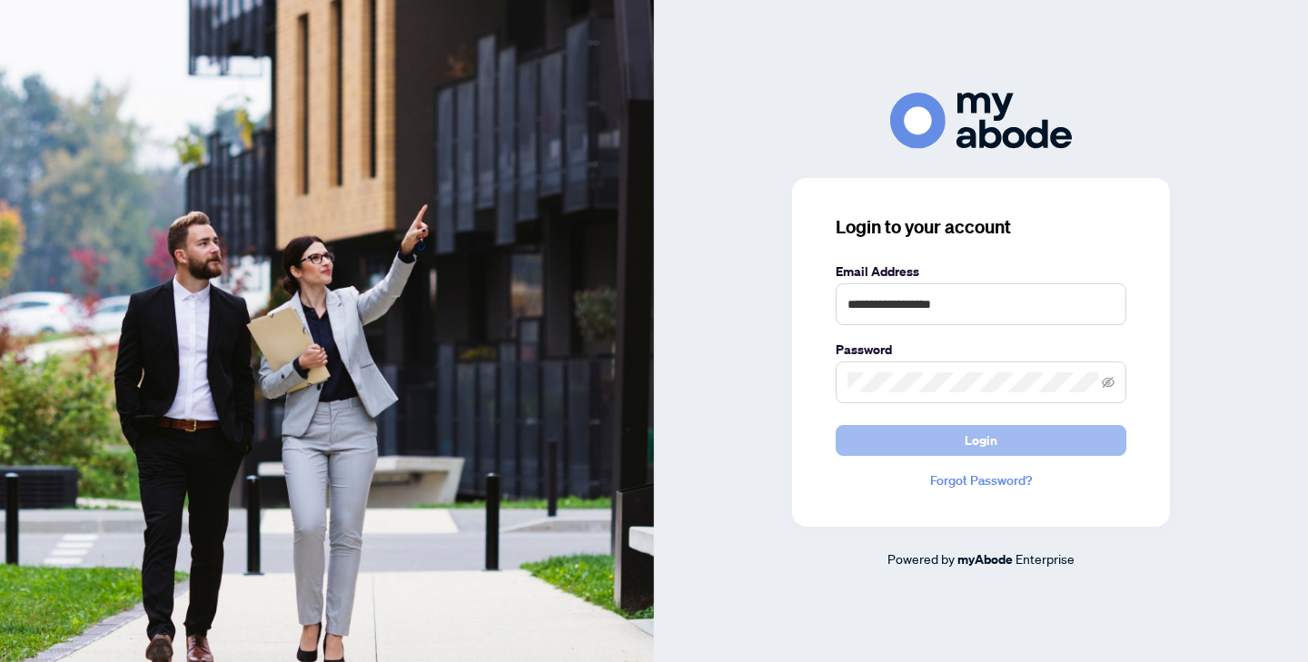
click at [985, 439] on span "Login" at bounding box center [980, 440] width 33 height 29
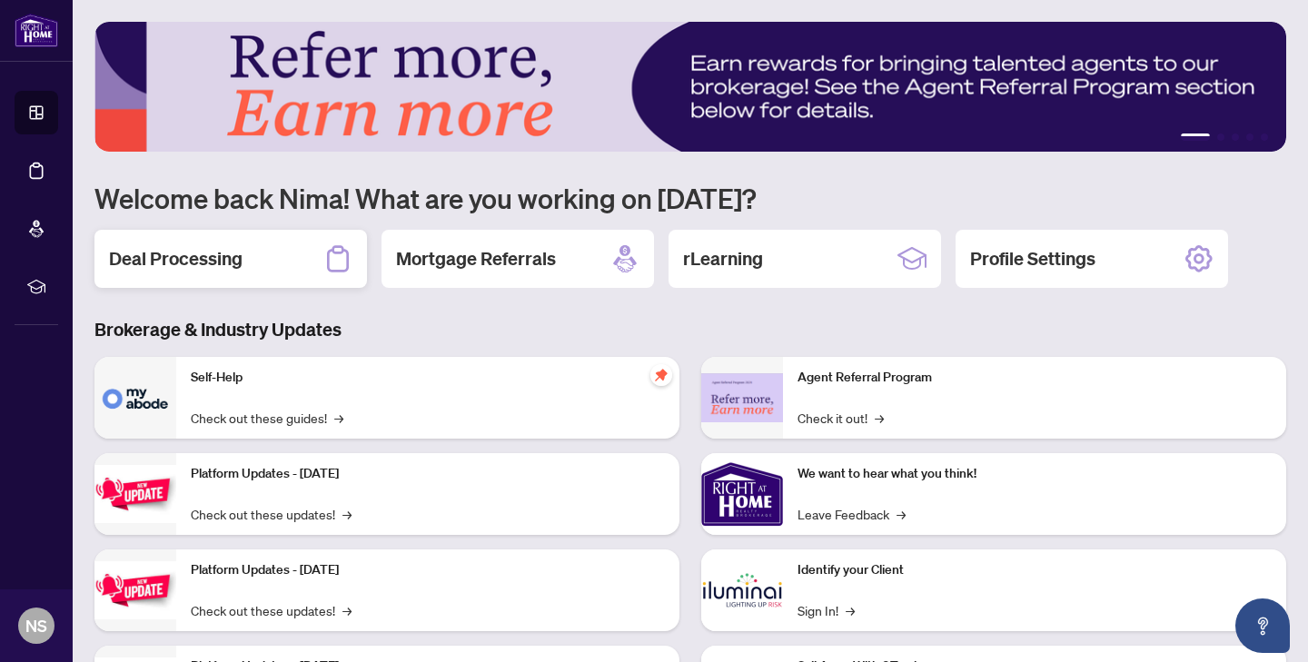
click at [241, 275] on div "Deal Processing" at bounding box center [230, 259] width 272 height 58
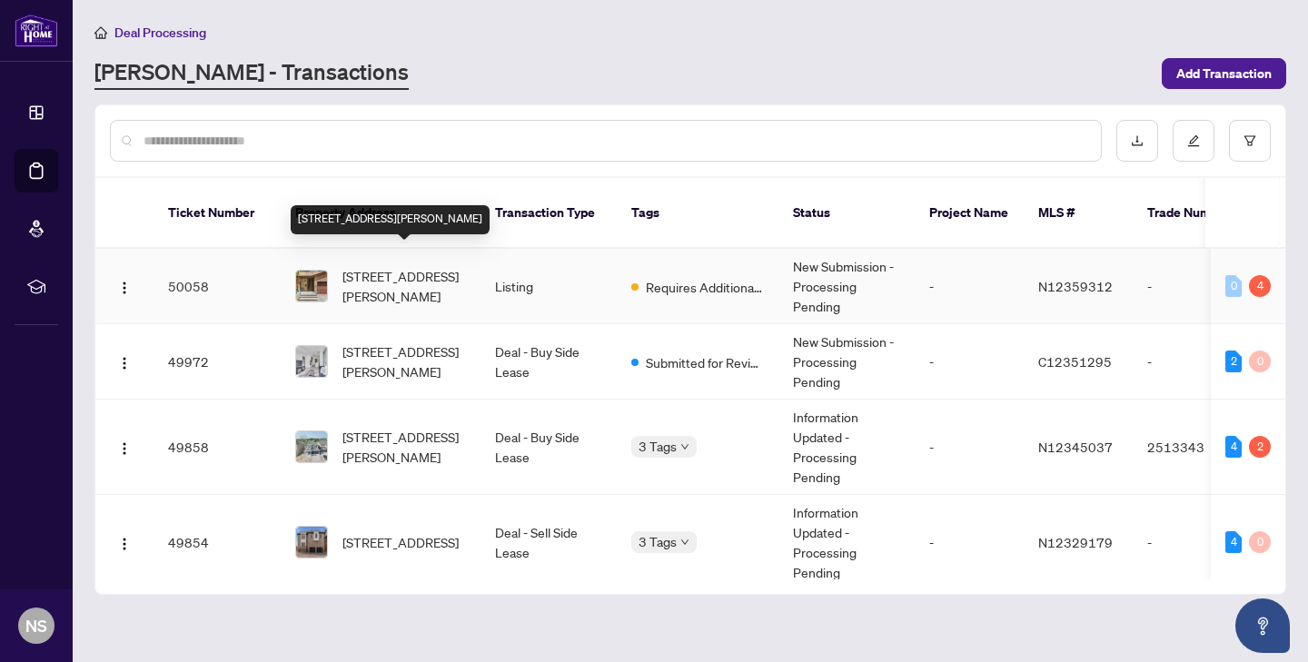
click at [438, 272] on span "11 Michael Dr, Richmond Hill, Ontario L4C 5W6, Canada" at bounding box center [403, 286] width 123 height 40
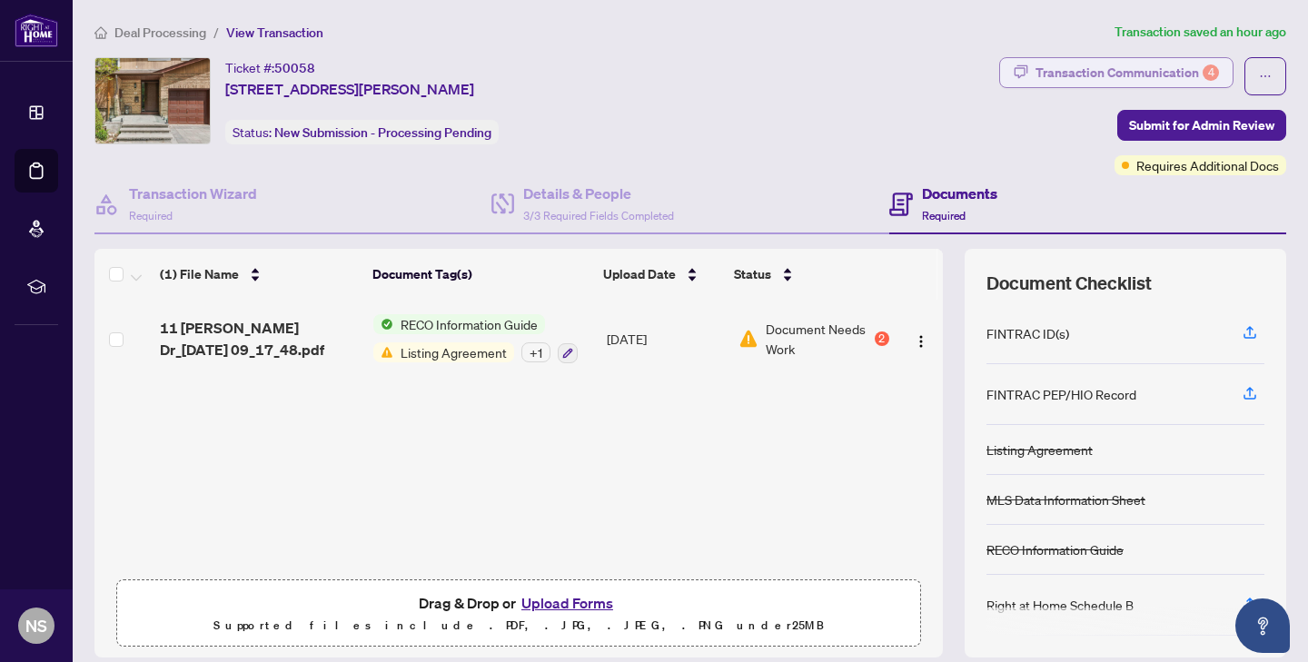
click at [1170, 81] on div "Transaction Communication 4" at bounding box center [1126, 72] width 183 height 29
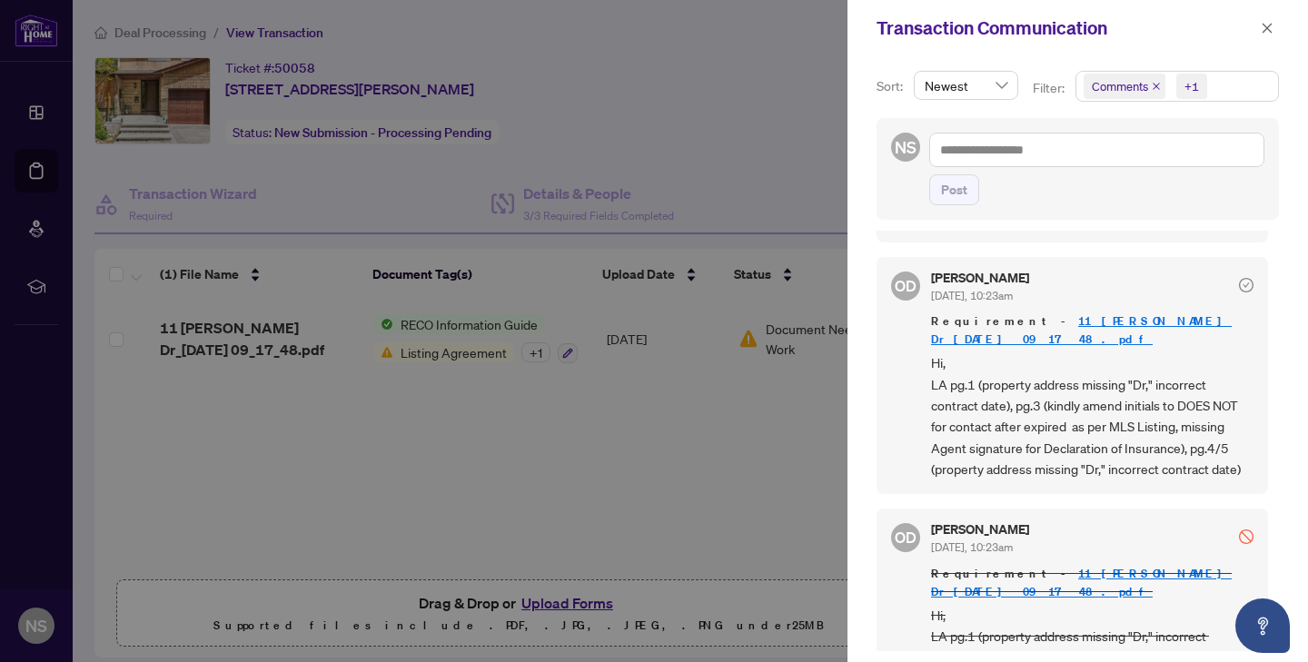
scroll to position [295, 0]
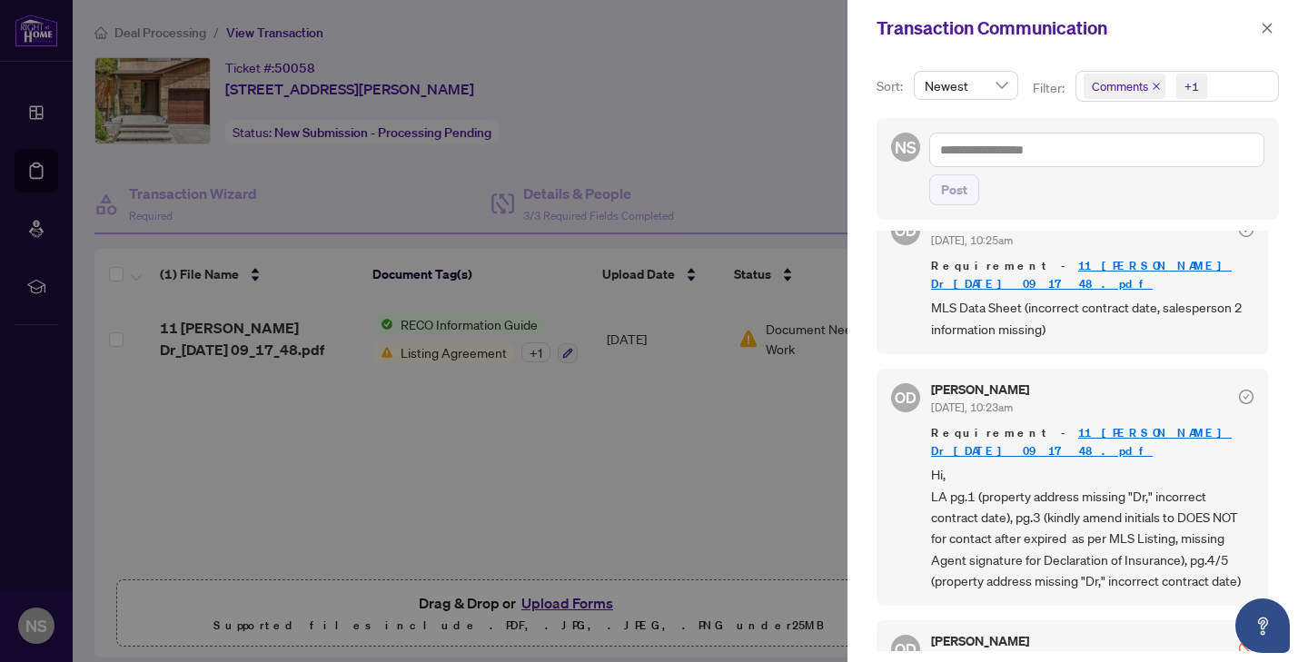
click at [1042, 260] on link "11 [PERSON_NAME] Dr_[DATE] 09_17_48.pdf" at bounding box center [1081, 275] width 301 height 34
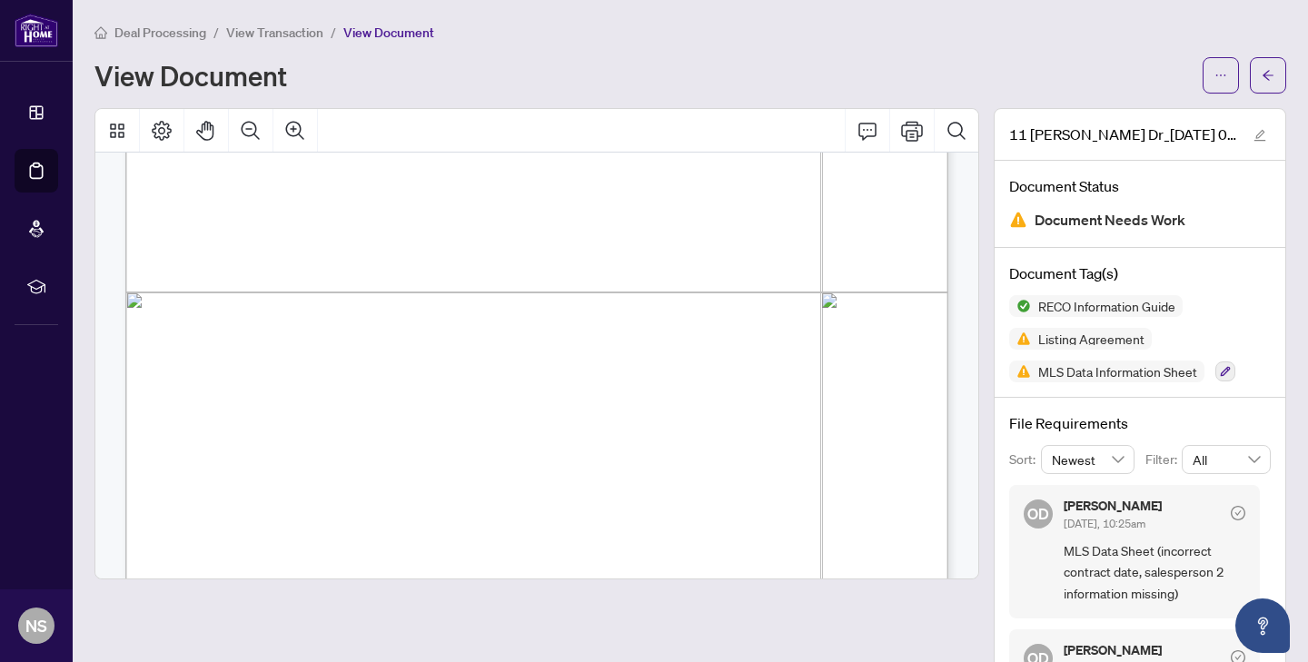
scroll to position [20789, 0]
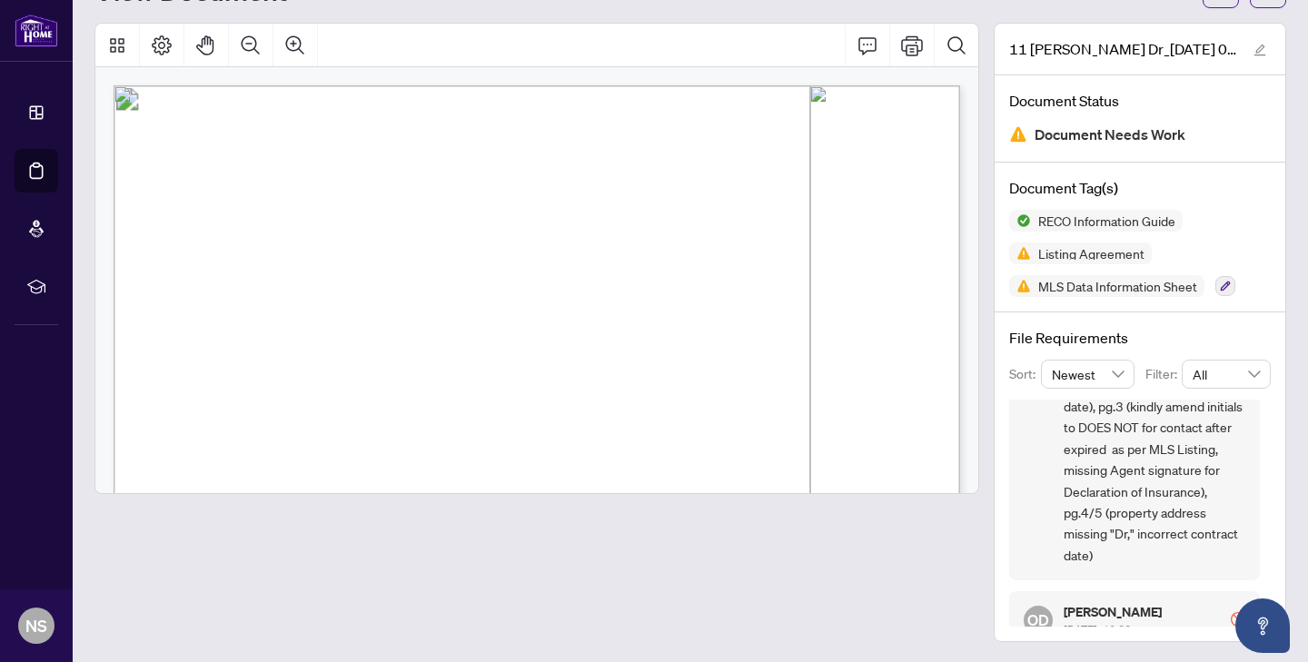
scroll to position [269, 0]
